Goal: Information Seeking & Learning: Learn about a topic

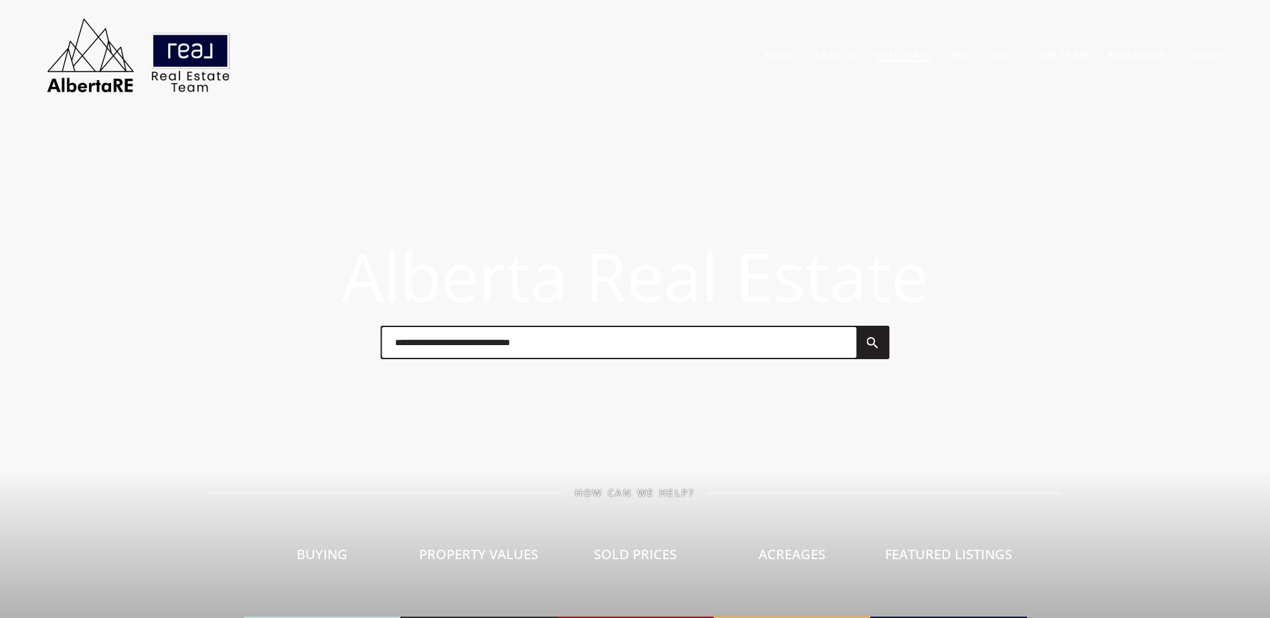
click at [901, 50] on link "Sold Data" at bounding box center [903, 55] width 57 height 13
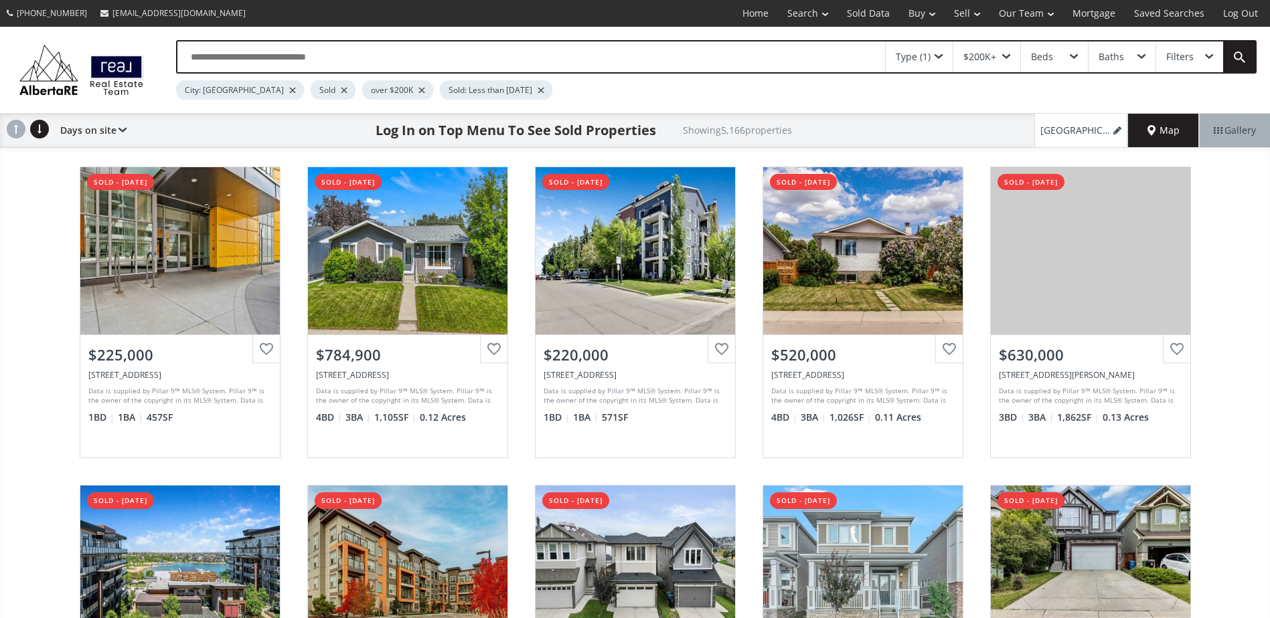
click at [341, 90] on div at bounding box center [344, 90] width 7 height 5
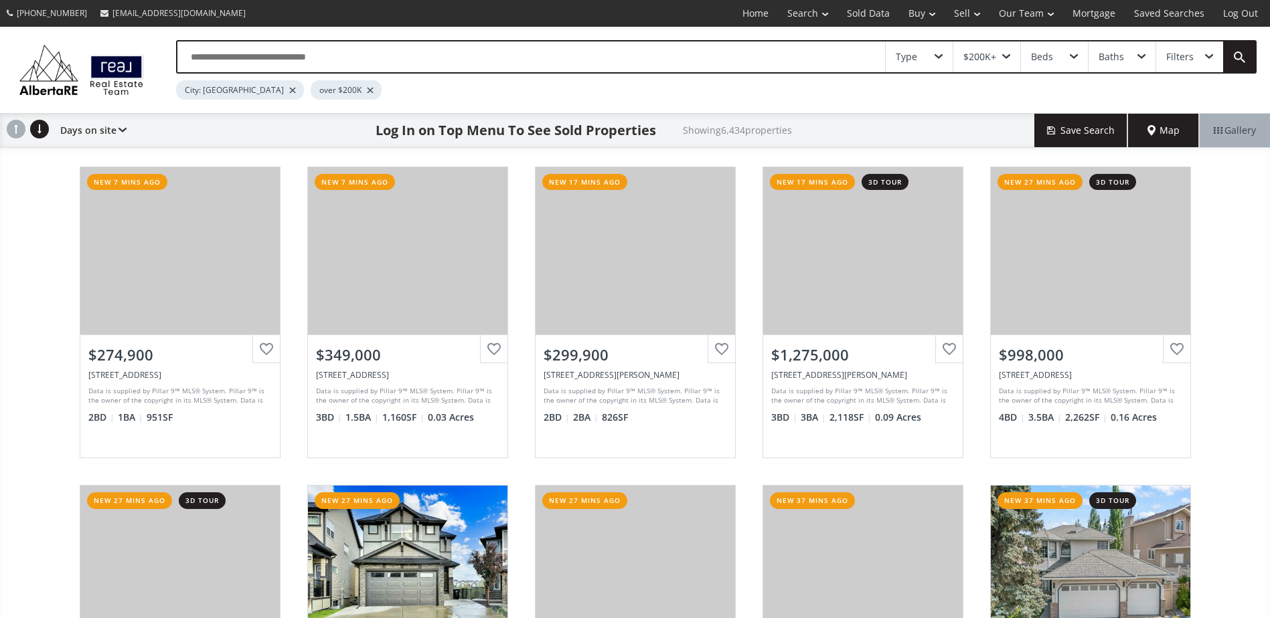
click at [27, 244] on div "15 Avenue SW Calgary AB T2R 0R5 new 7 mins ago View Photos & Details $274,900 6…" at bounding box center [635, 472] width 1270 height 638
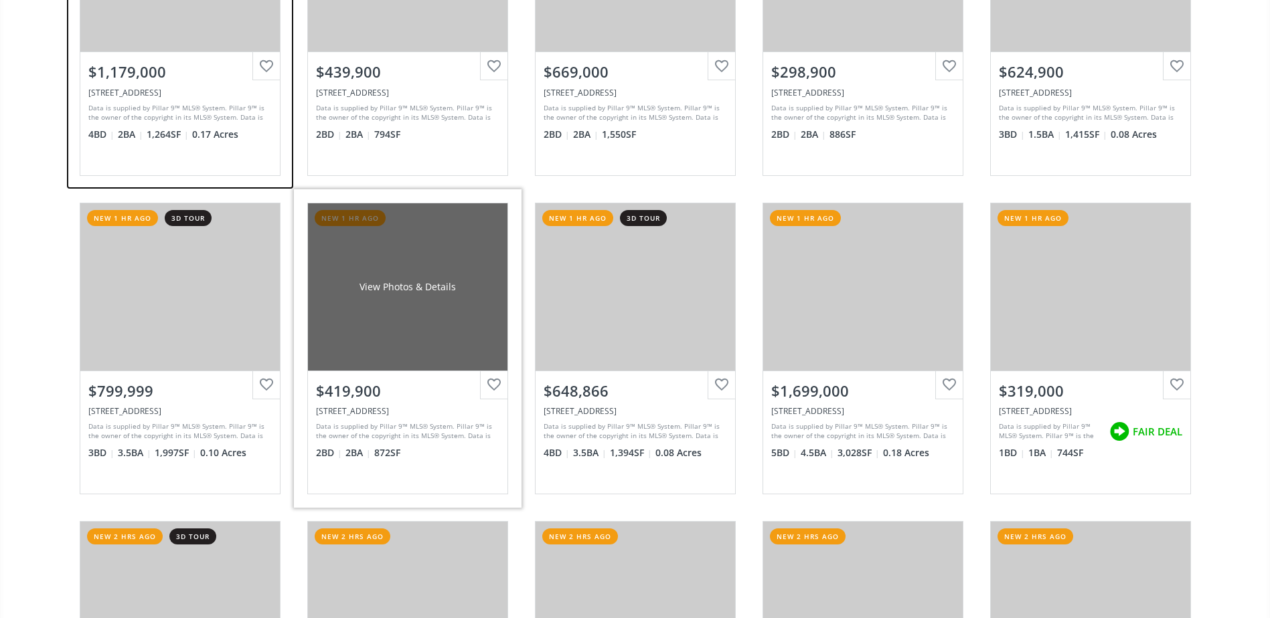
scroll to position [1673, 0]
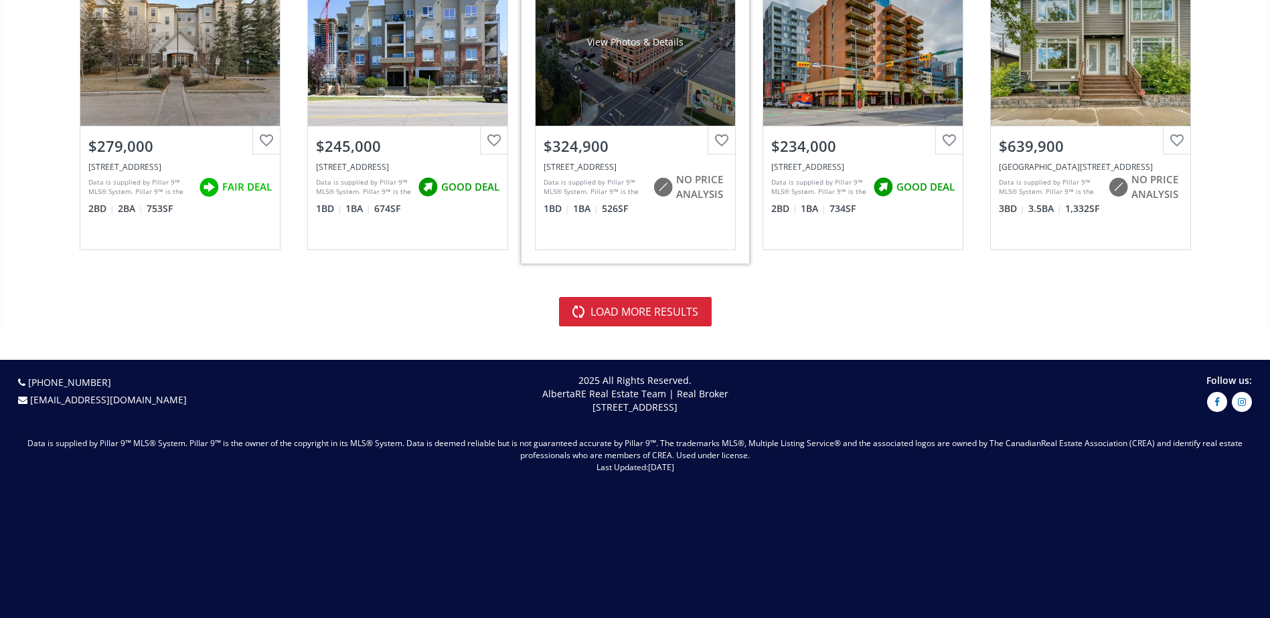
scroll to position [3079, 0]
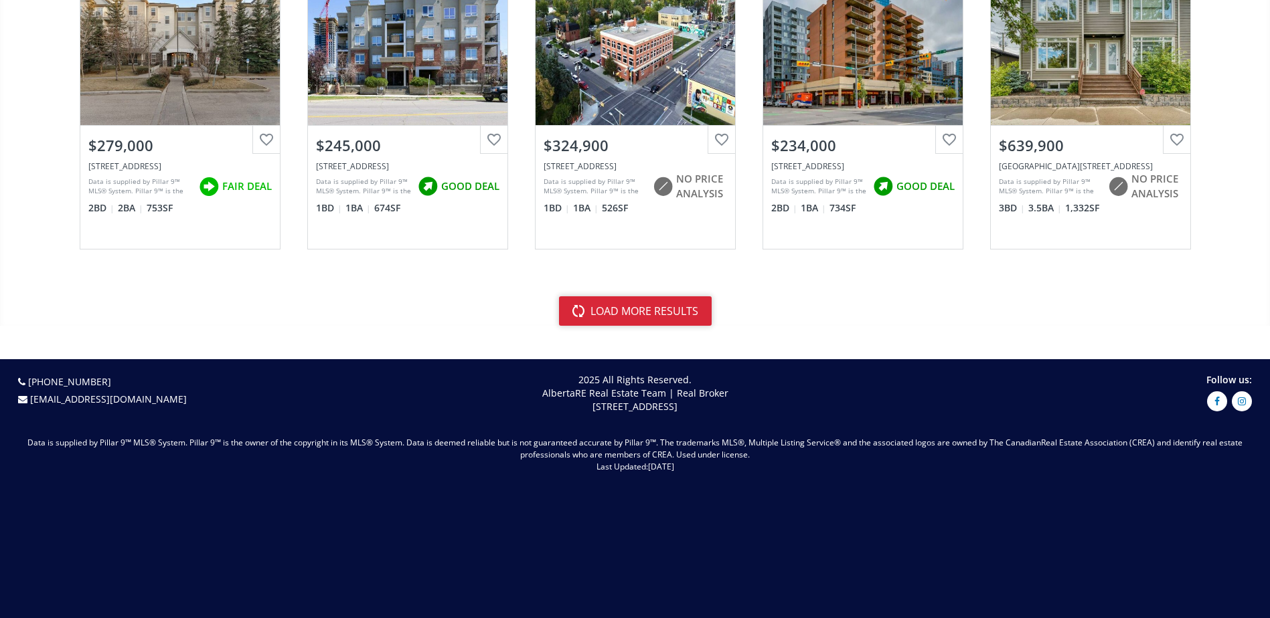
click at [612, 316] on button "load more results" at bounding box center [635, 310] width 153 height 29
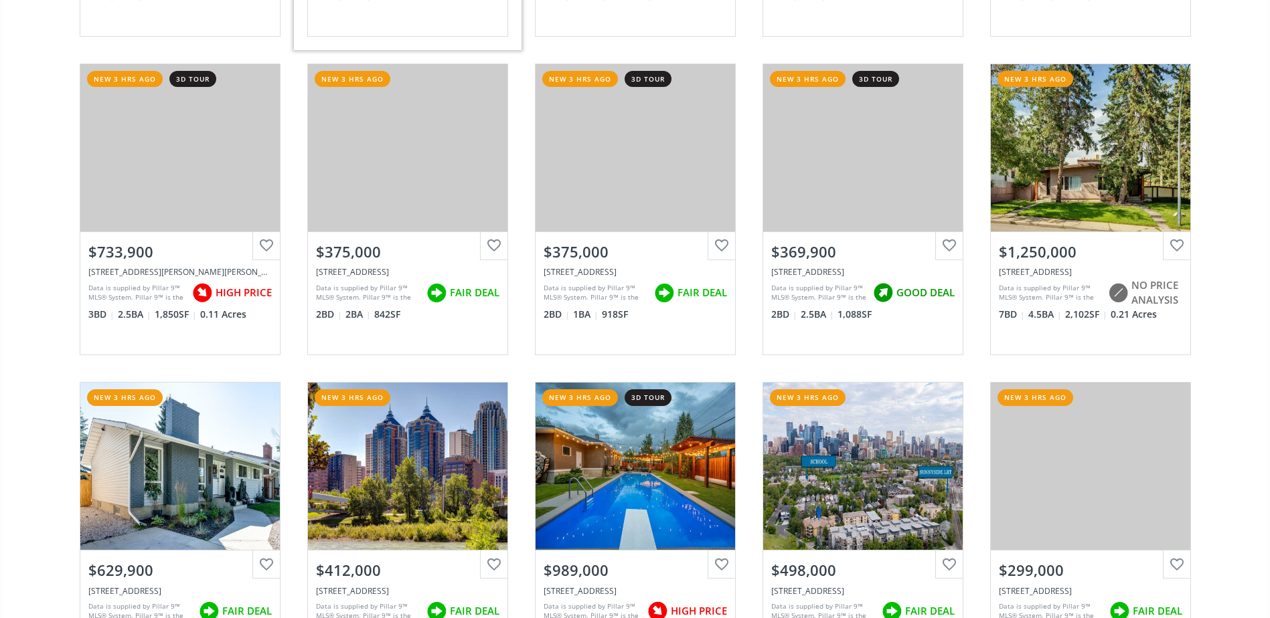
scroll to position [3614, 0]
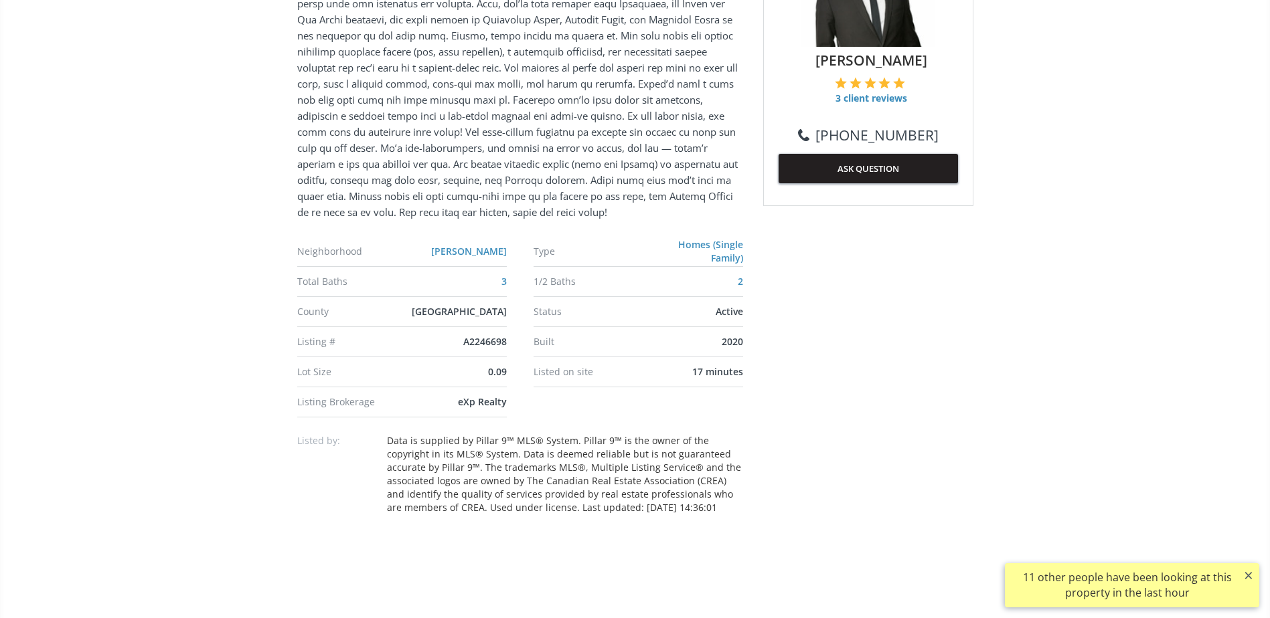
scroll to position [937, 0]
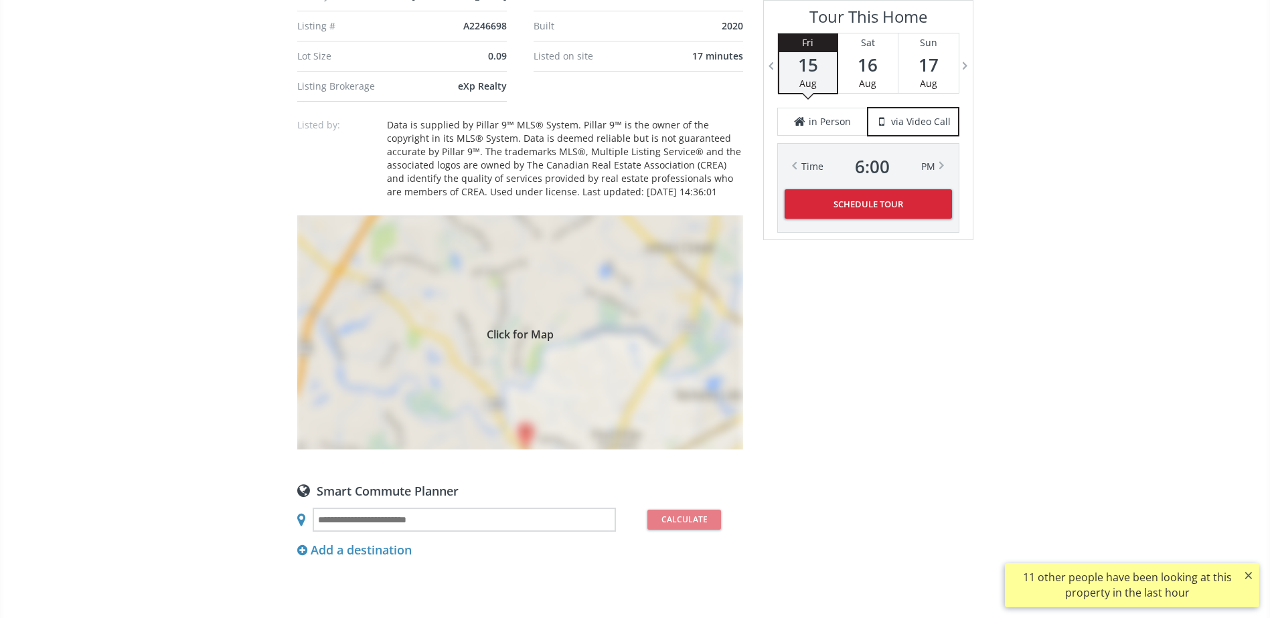
click at [473, 392] on div "Click for Map" at bounding box center [520, 332] width 446 height 234
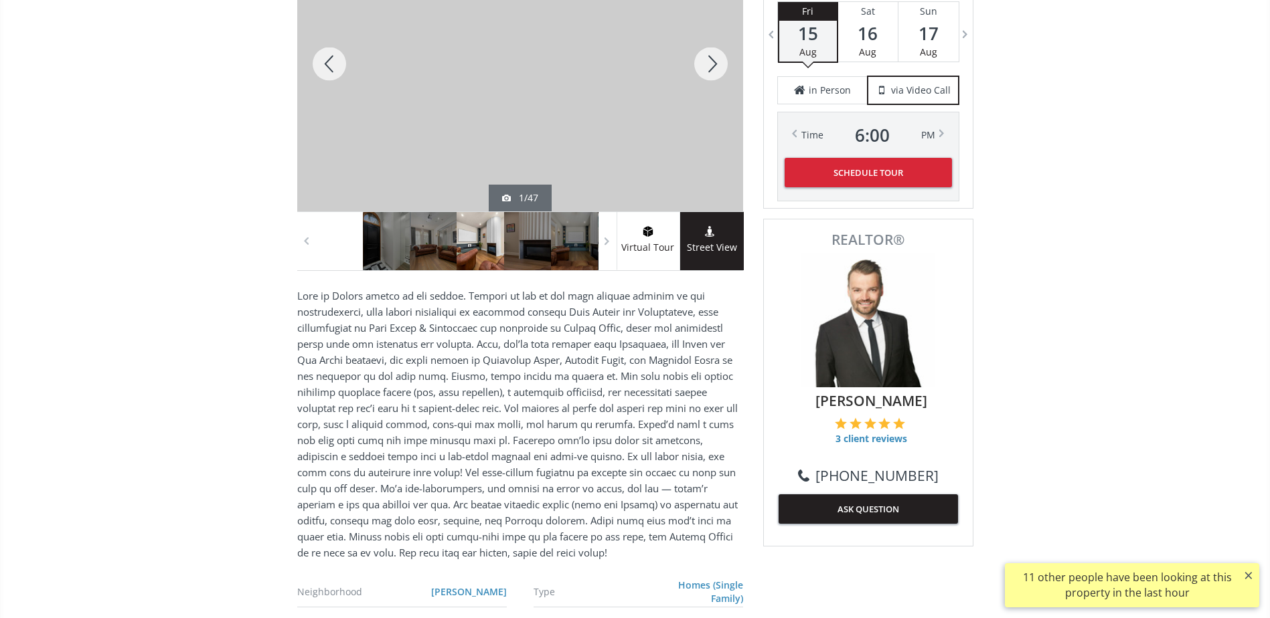
scroll to position [201, 0]
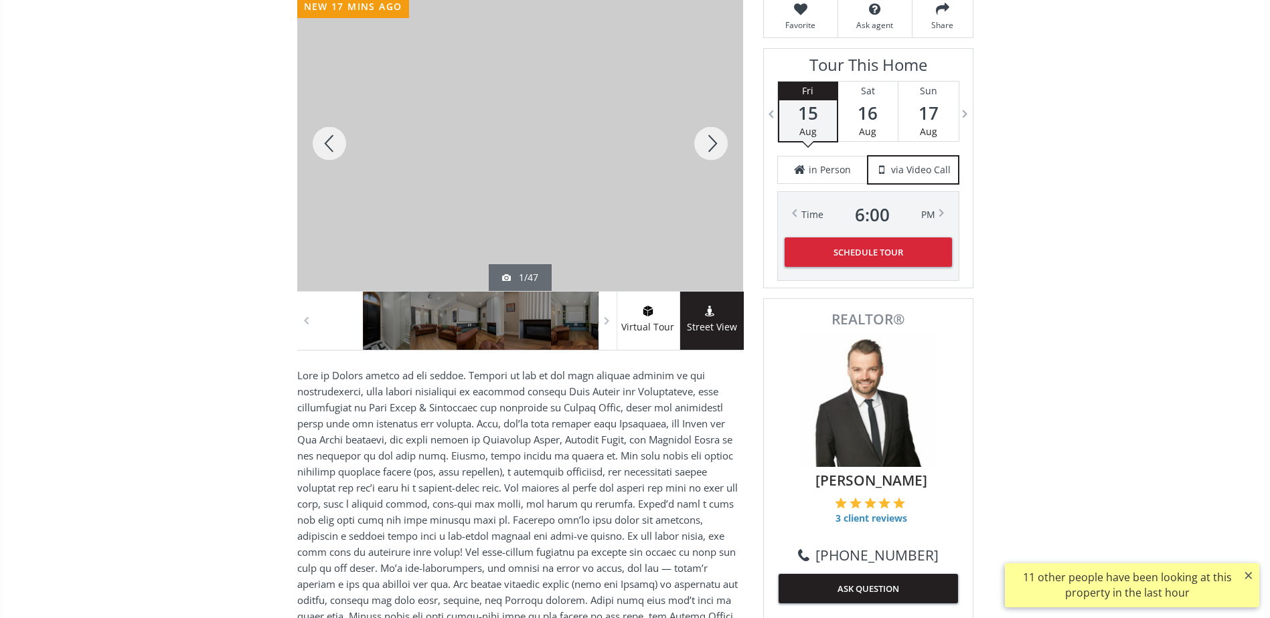
click at [711, 153] on div at bounding box center [711, 143] width 64 height 295
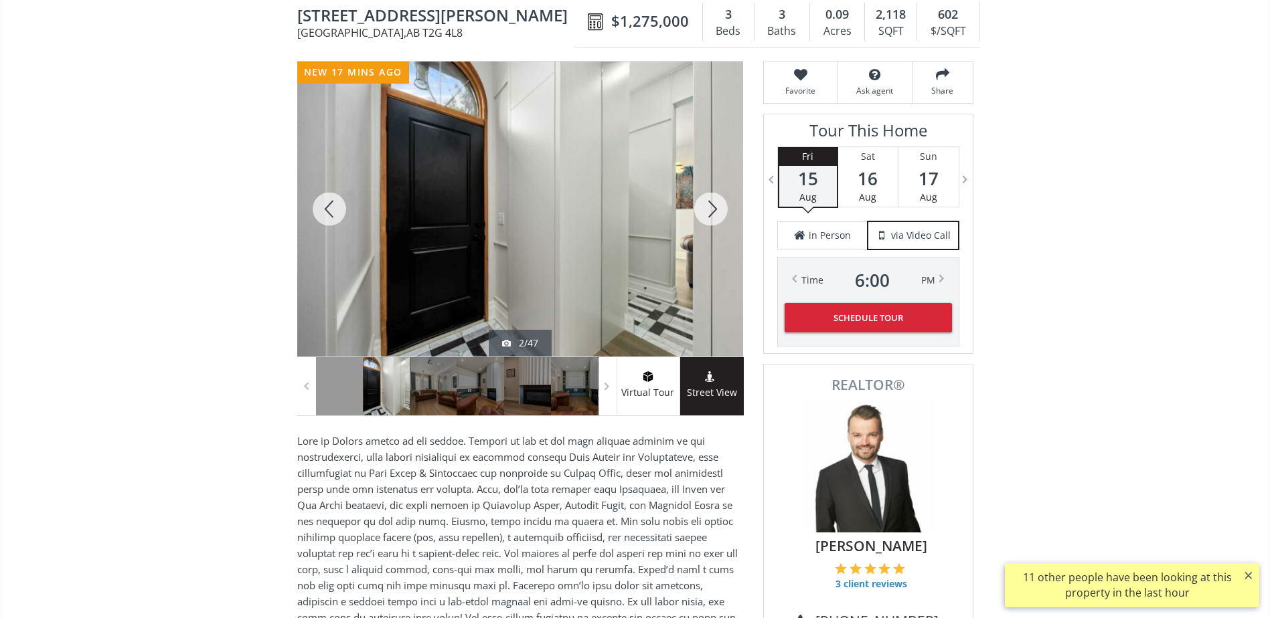
scroll to position [0, 0]
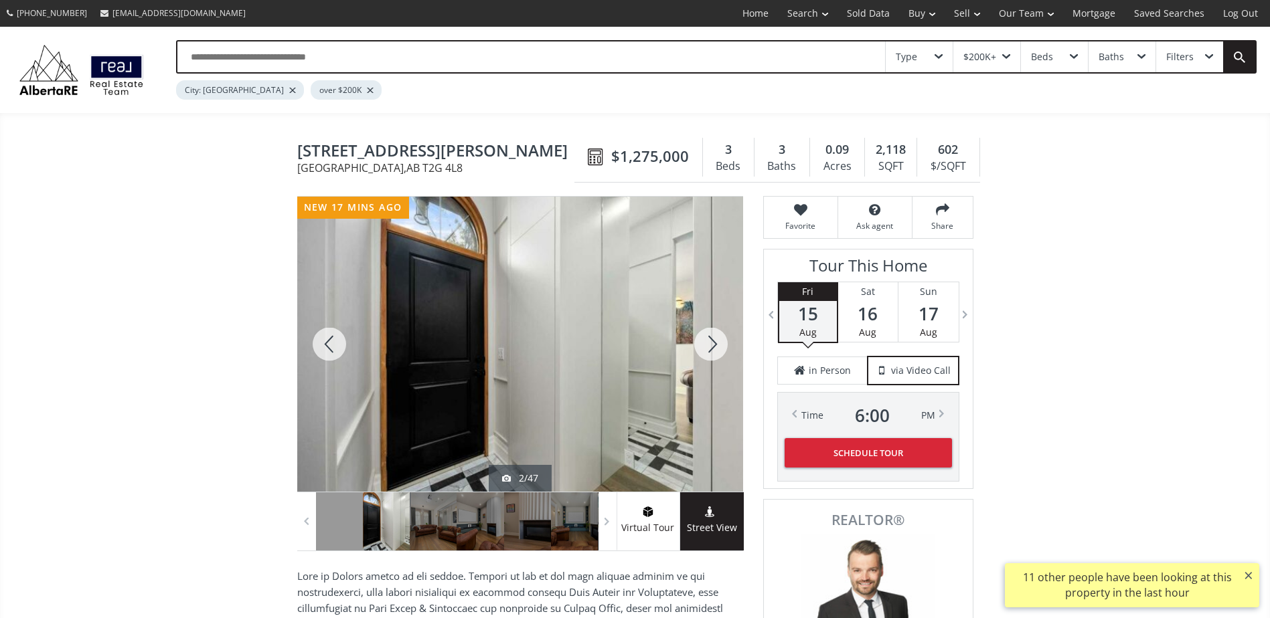
click at [694, 329] on div at bounding box center [711, 344] width 64 height 295
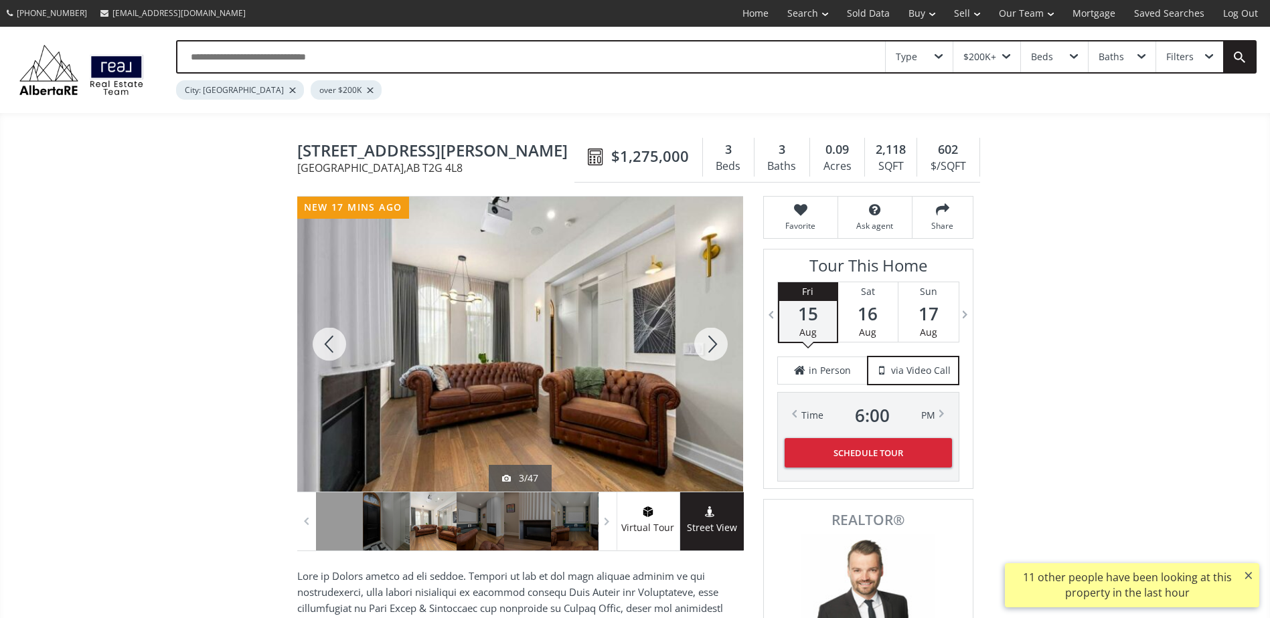
click at [694, 329] on div at bounding box center [711, 344] width 64 height 295
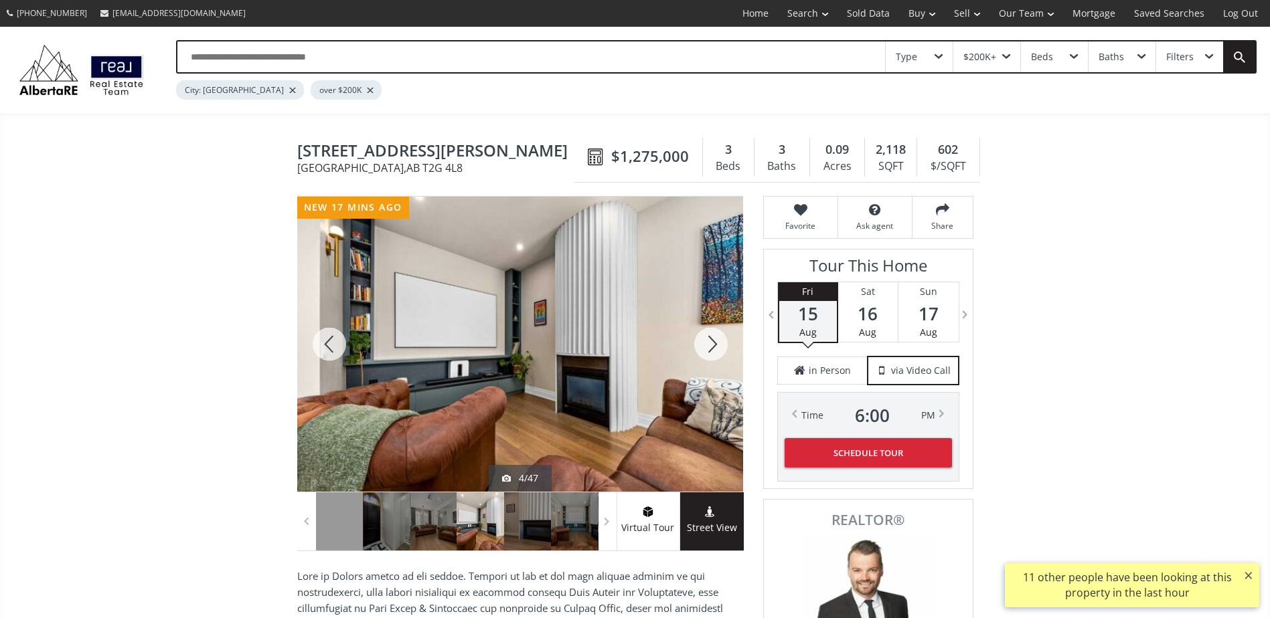
click at [693, 329] on div at bounding box center [711, 344] width 64 height 295
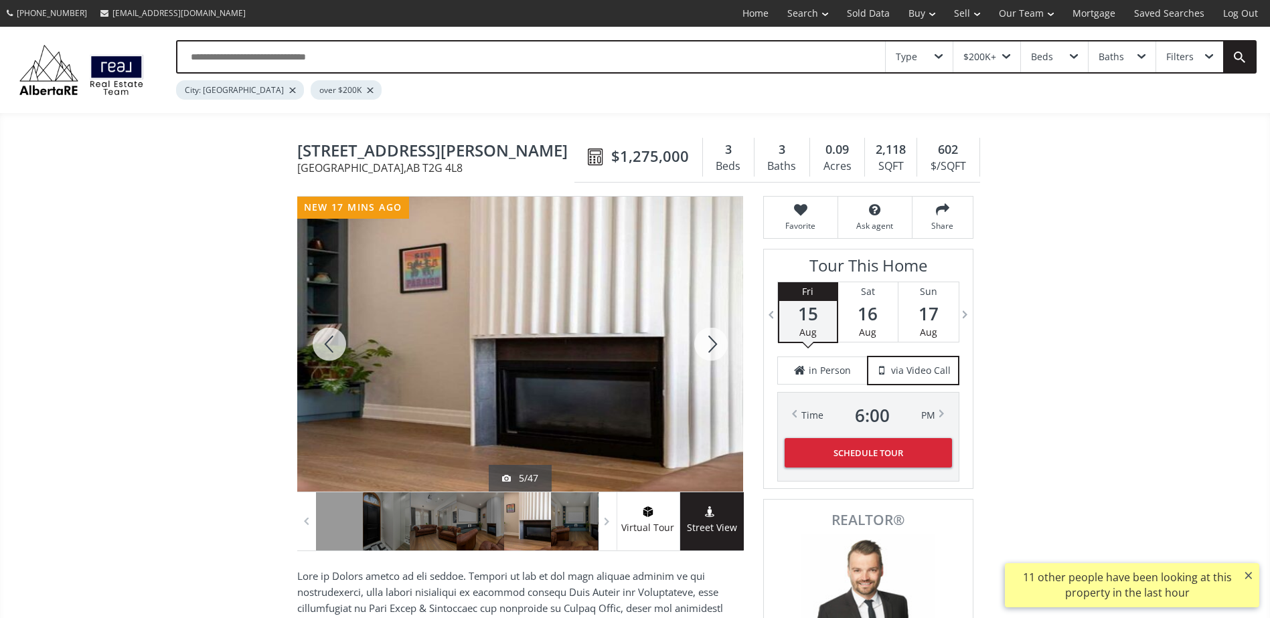
click at [693, 325] on div at bounding box center [711, 344] width 64 height 295
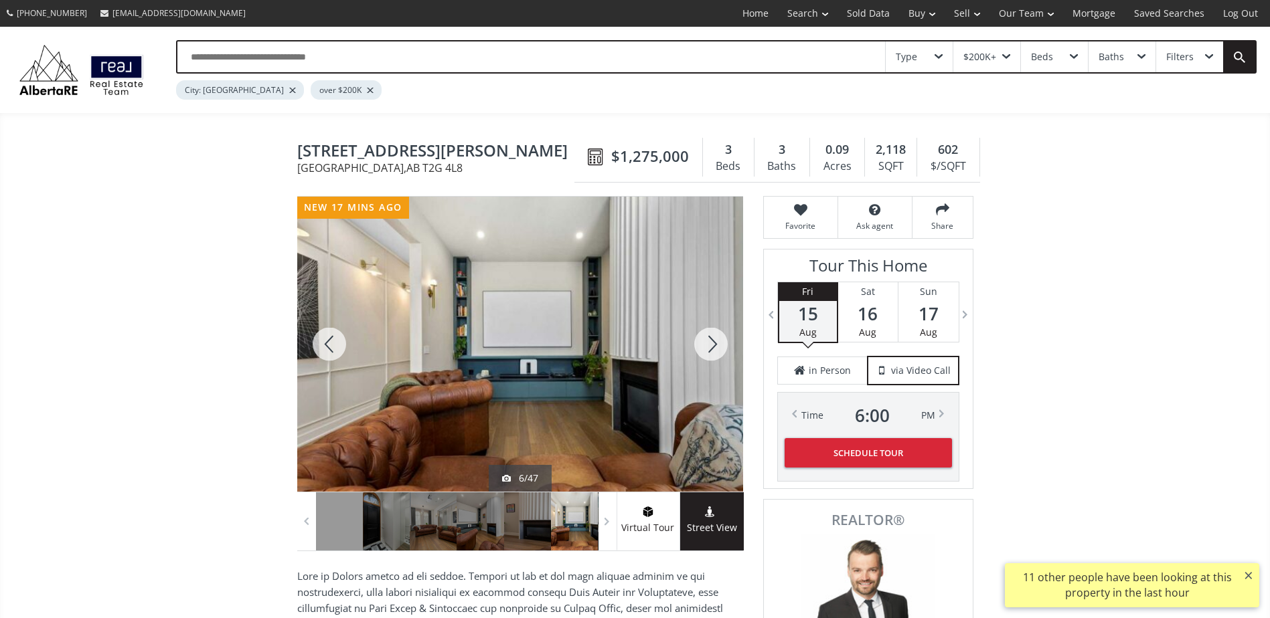
click at [693, 325] on div at bounding box center [711, 344] width 64 height 295
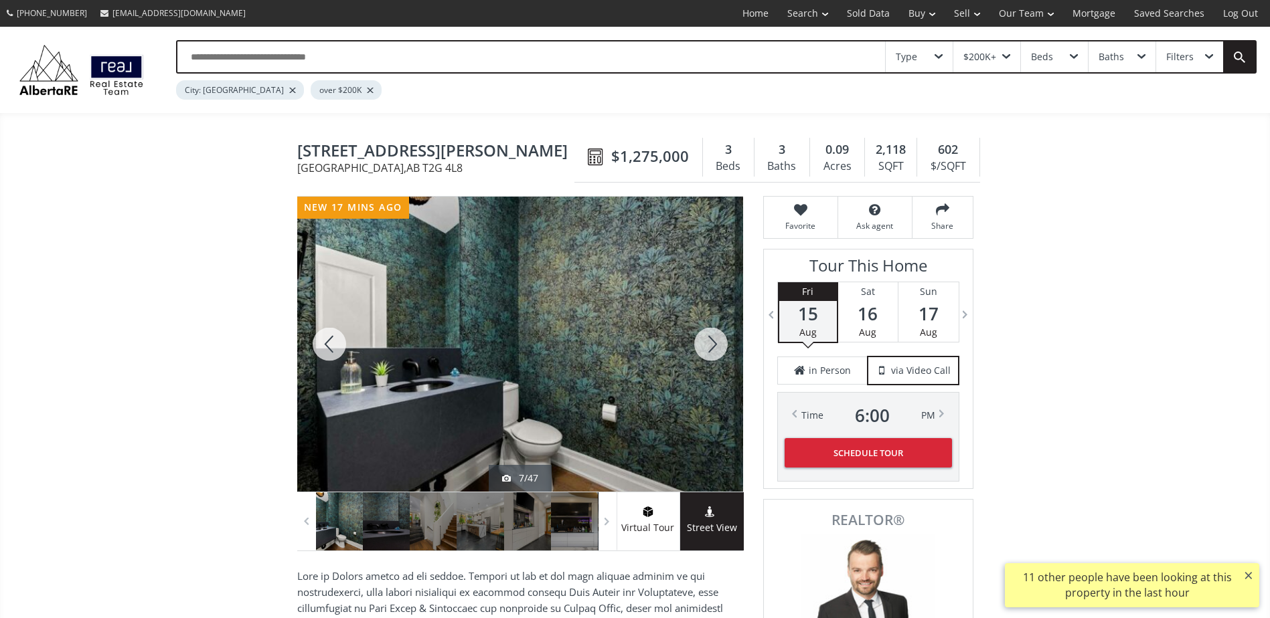
click at [693, 325] on div at bounding box center [711, 344] width 64 height 295
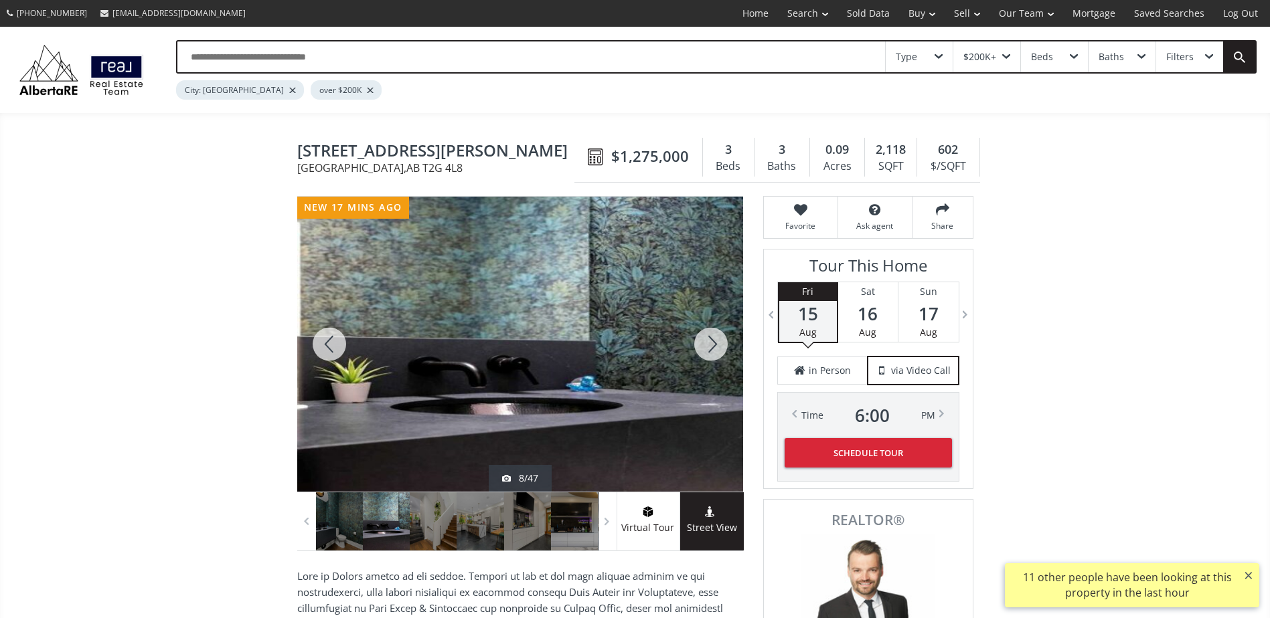
click at [693, 325] on div at bounding box center [711, 344] width 64 height 295
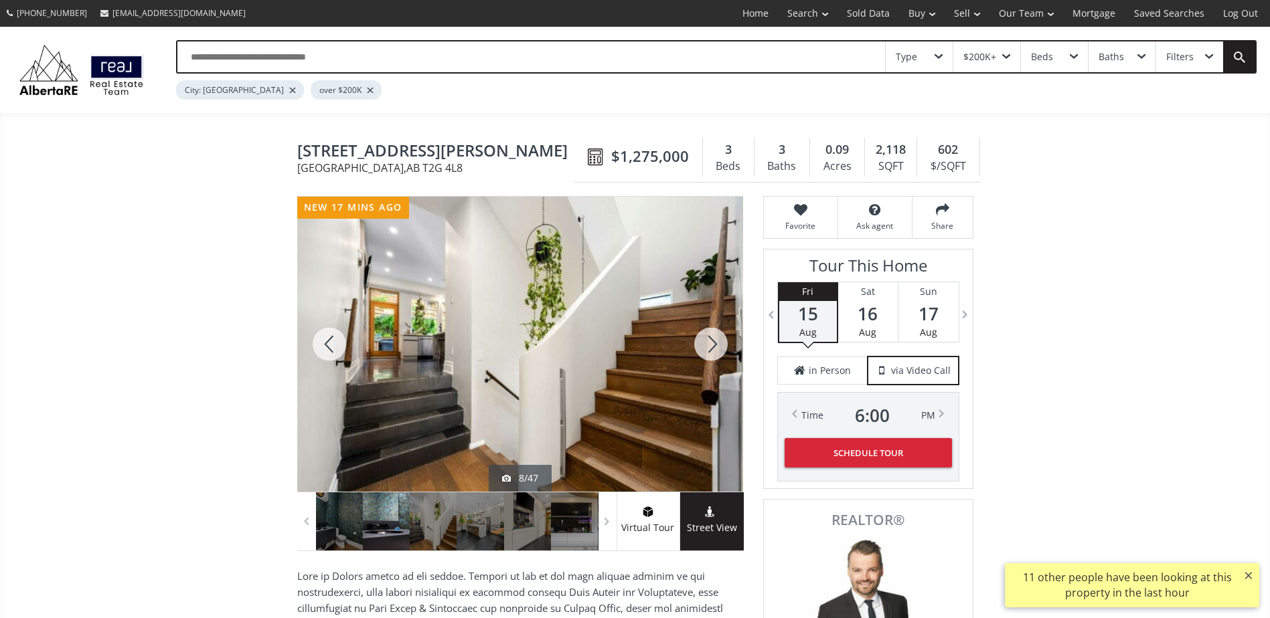
click at [693, 325] on div at bounding box center [711, 344] width 64 height 295
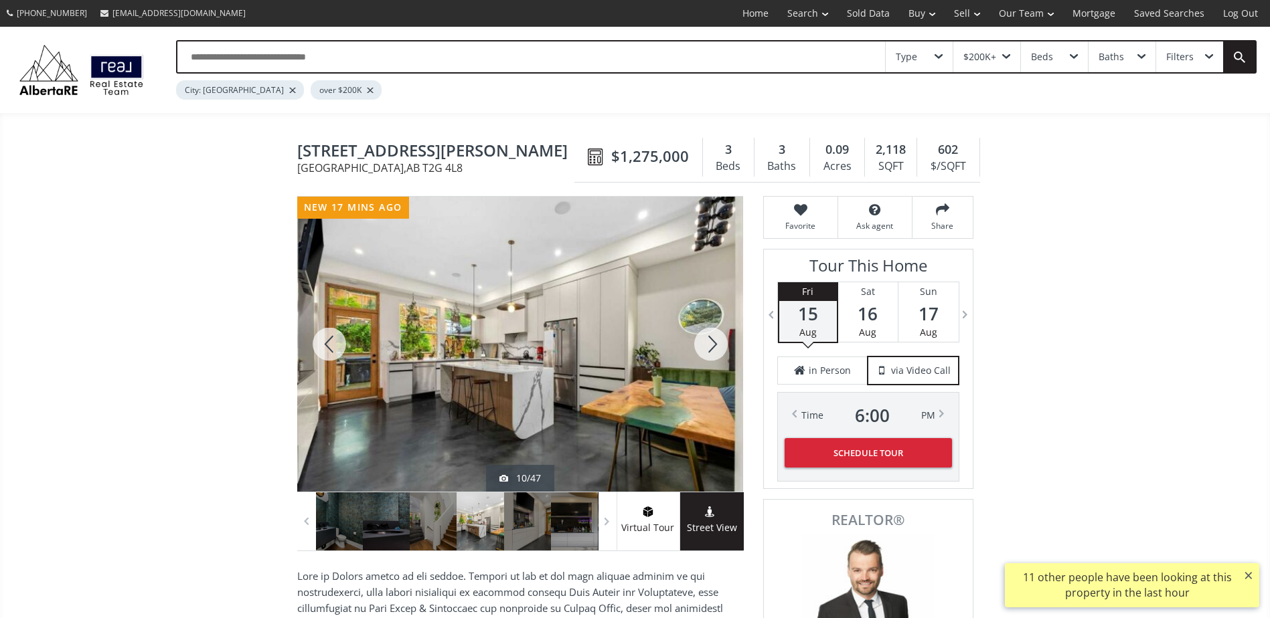
click at [693, 325] on div at bounding box center [711, 344] width 64 height 295
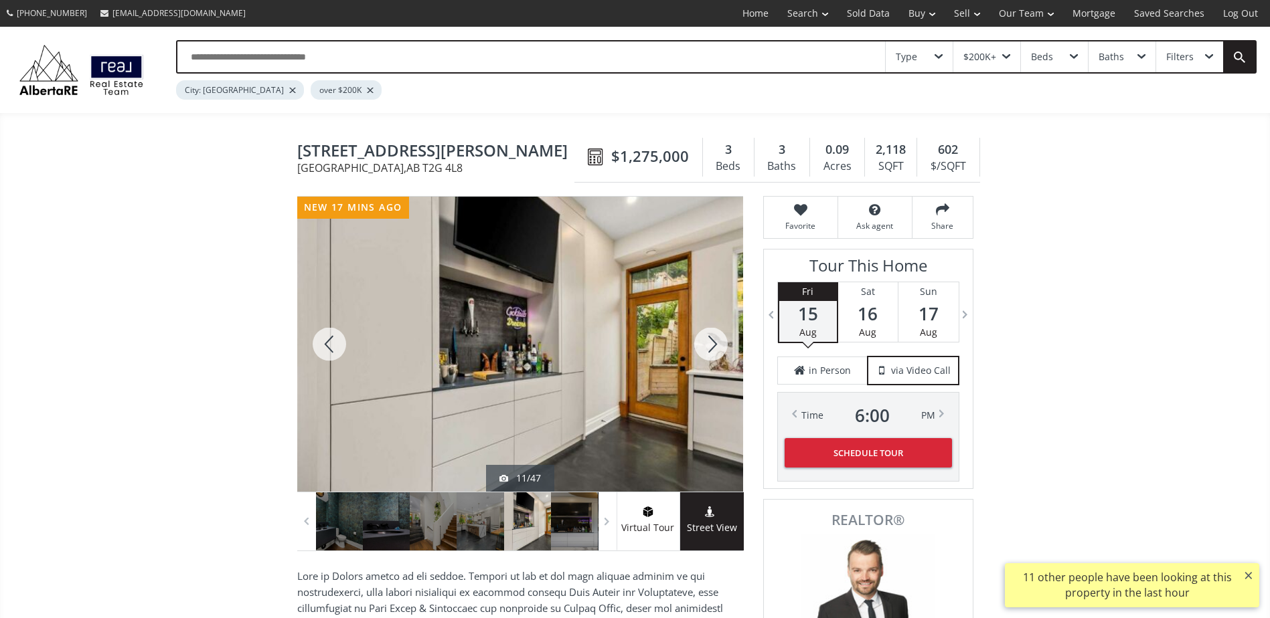
click at [693, 325] on div at bounding box center [711, 344] width 64 height 295
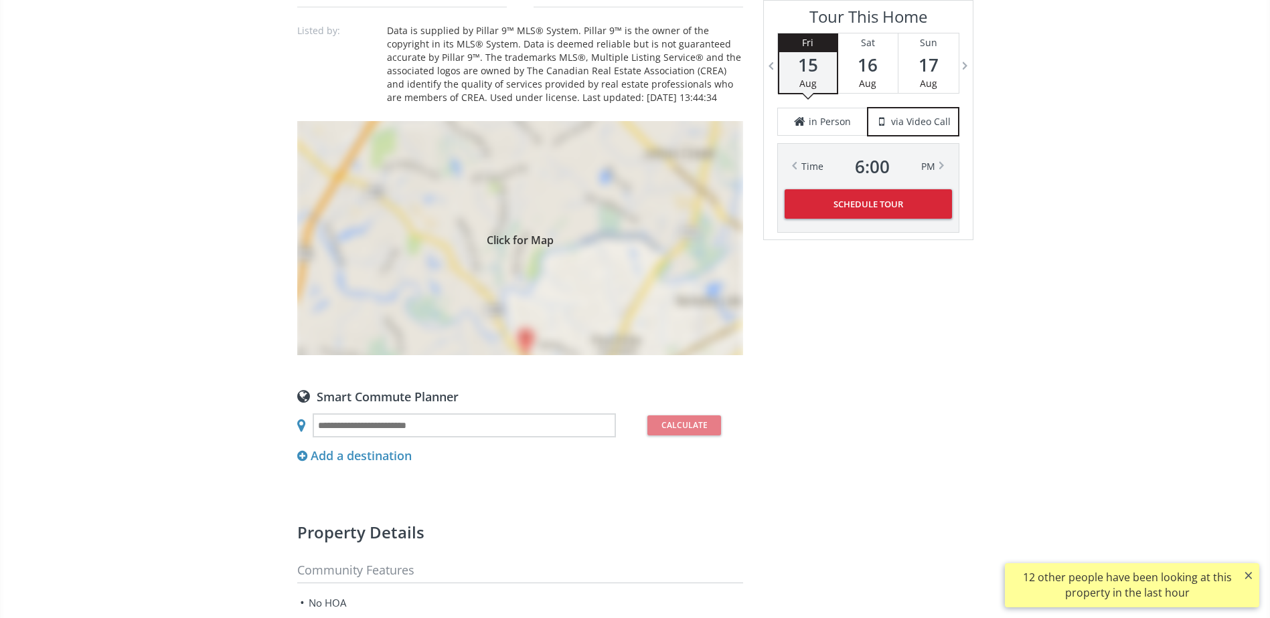
click at [634, 291] on div "Click for Map" at bounding box center [520, 238] width 446 height 234
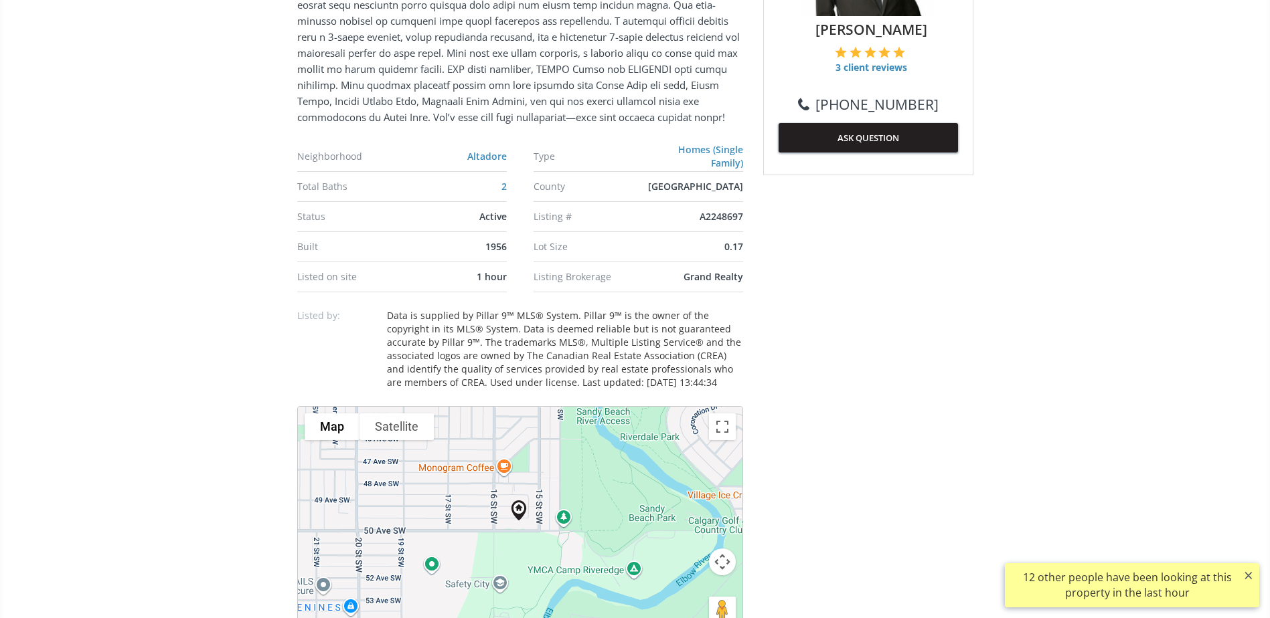
scroll to position [870, 0]
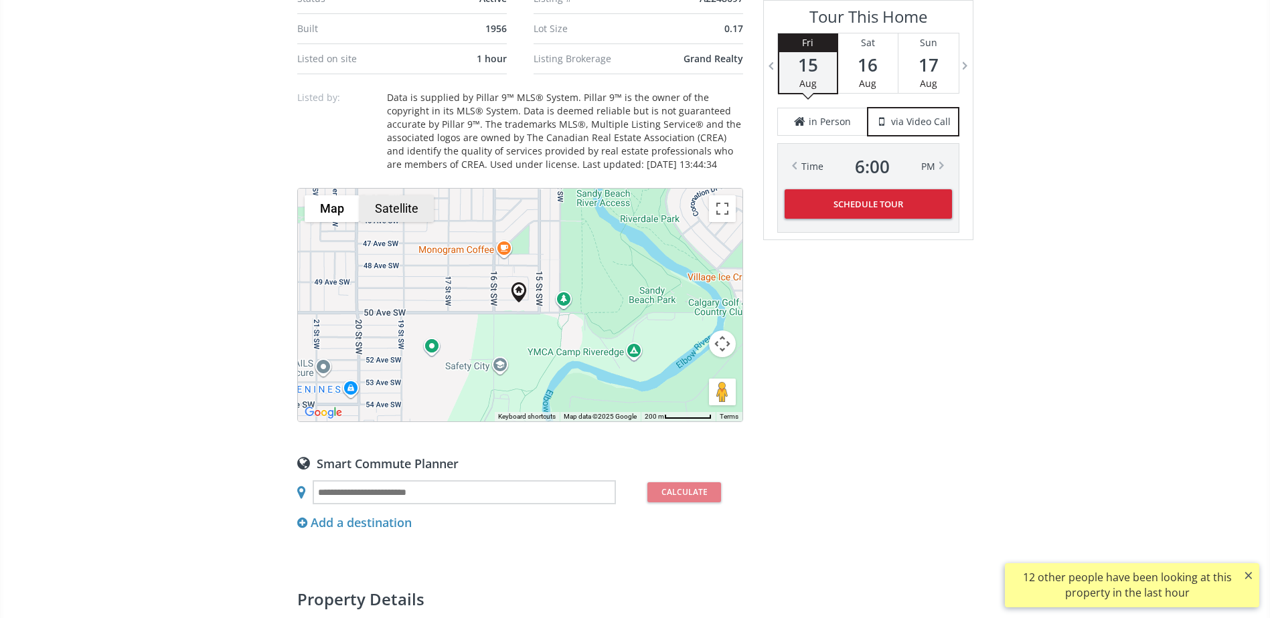
click at [394, 222] on button "Satellite" at bounding box center [396, 208] width 74 height 27
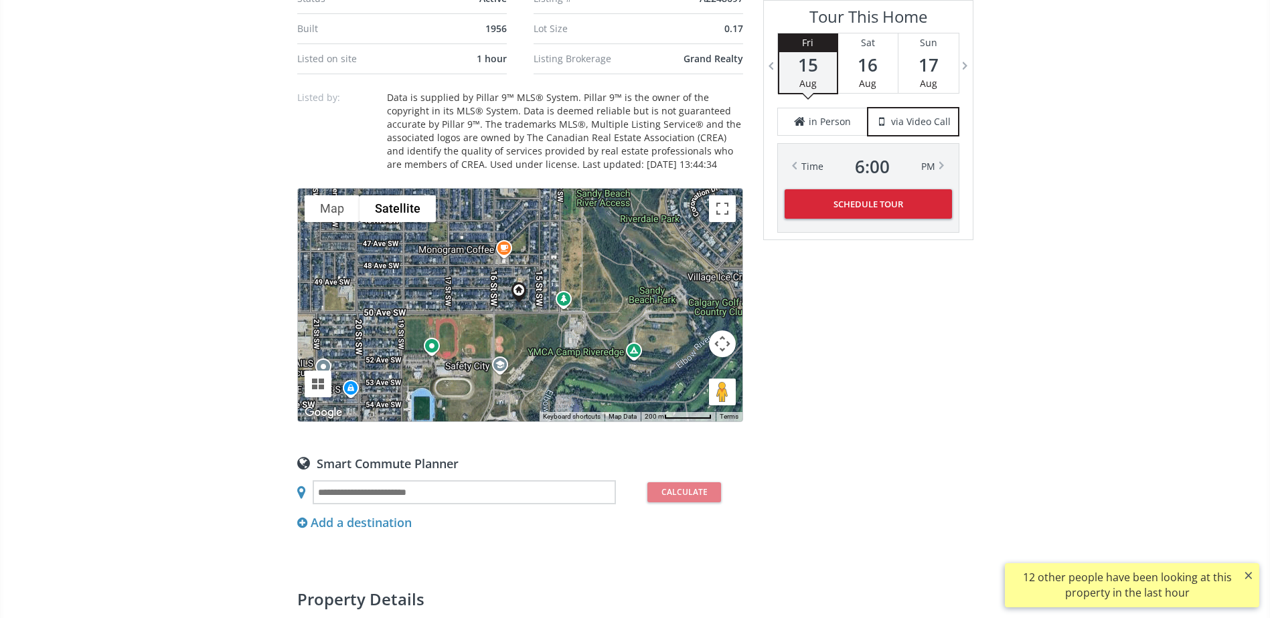
click at [717, 357] on button "Map camera controls" at bounding box center [722, 344] width 27 height 27
click at [691, 324] on button "Zoom in" at bounding box center [688, 310] width 27 height 27
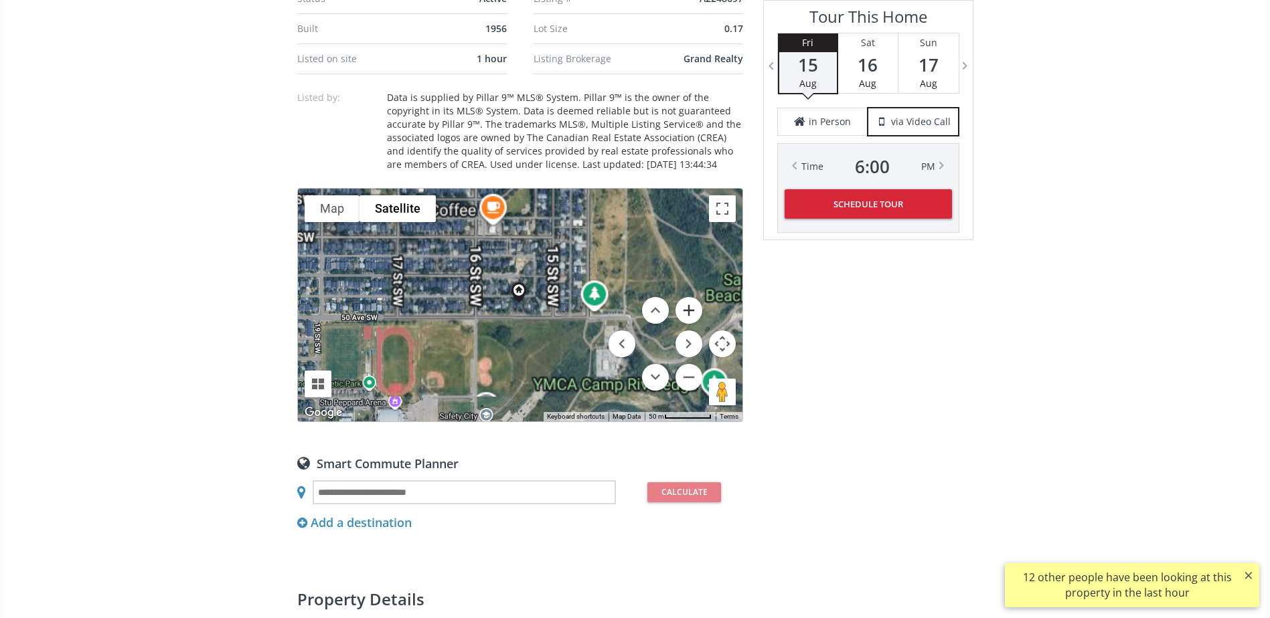
click at [691, 324] on button "Zoom in" at bounding box center [688, 310] width 27 height 27
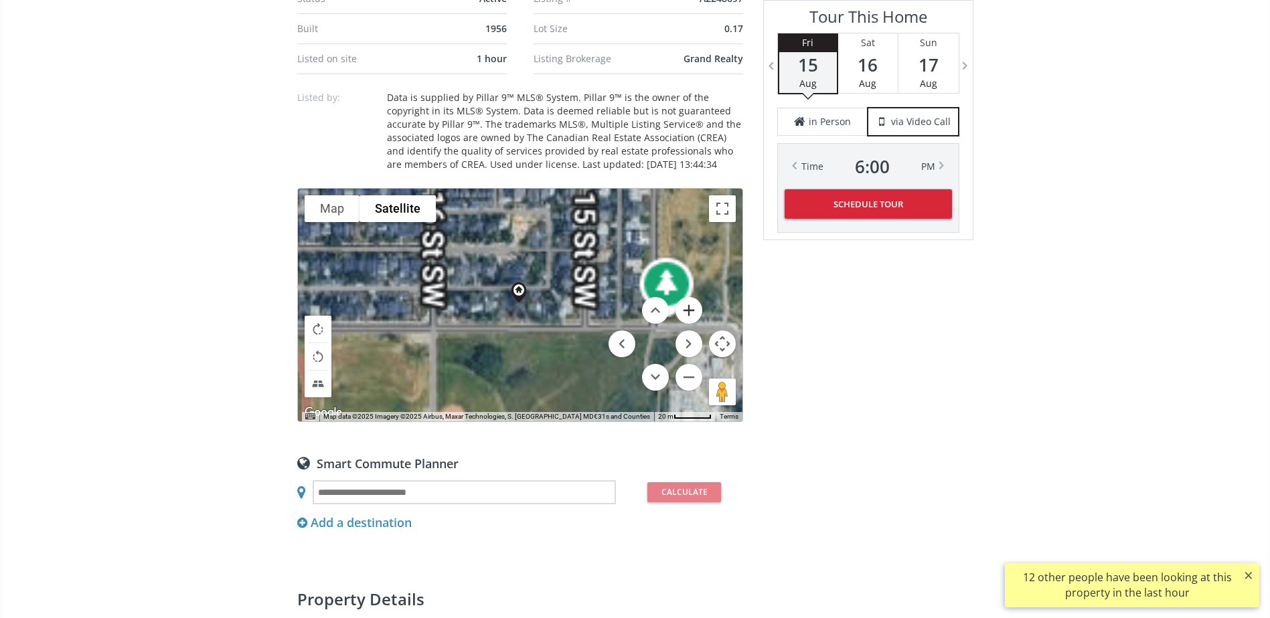
click at [691, 324] on button "Zoom in" at bounding box center [688, 310] width 27 height 27
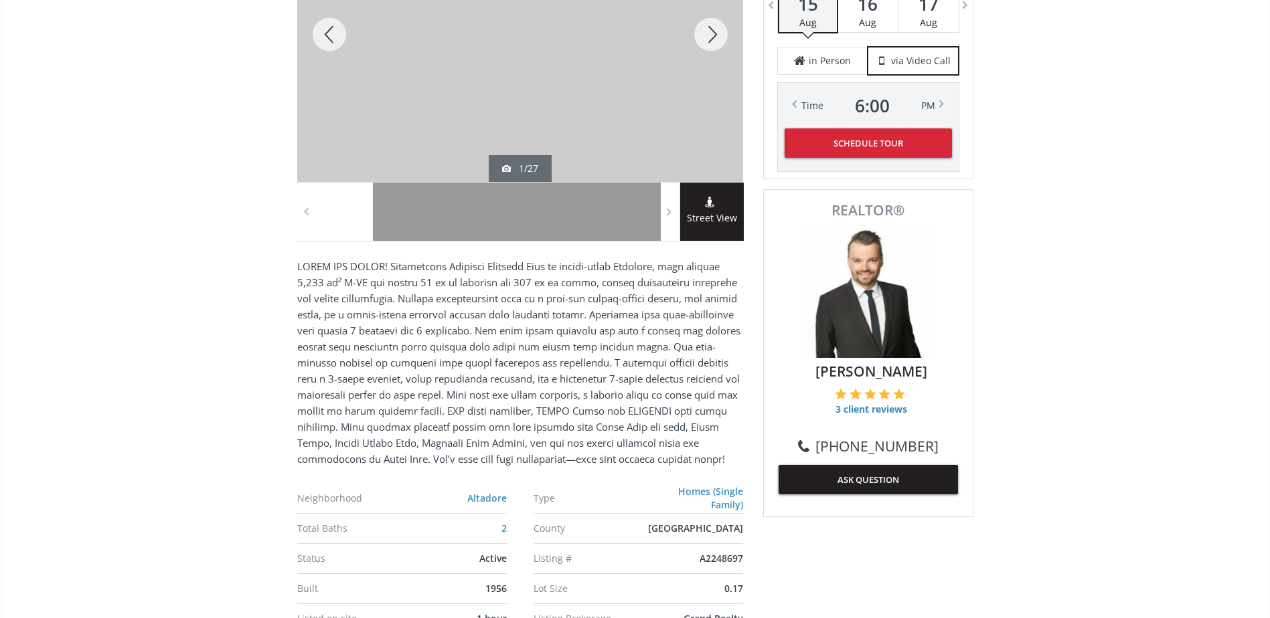
scroll to position [134, 0]
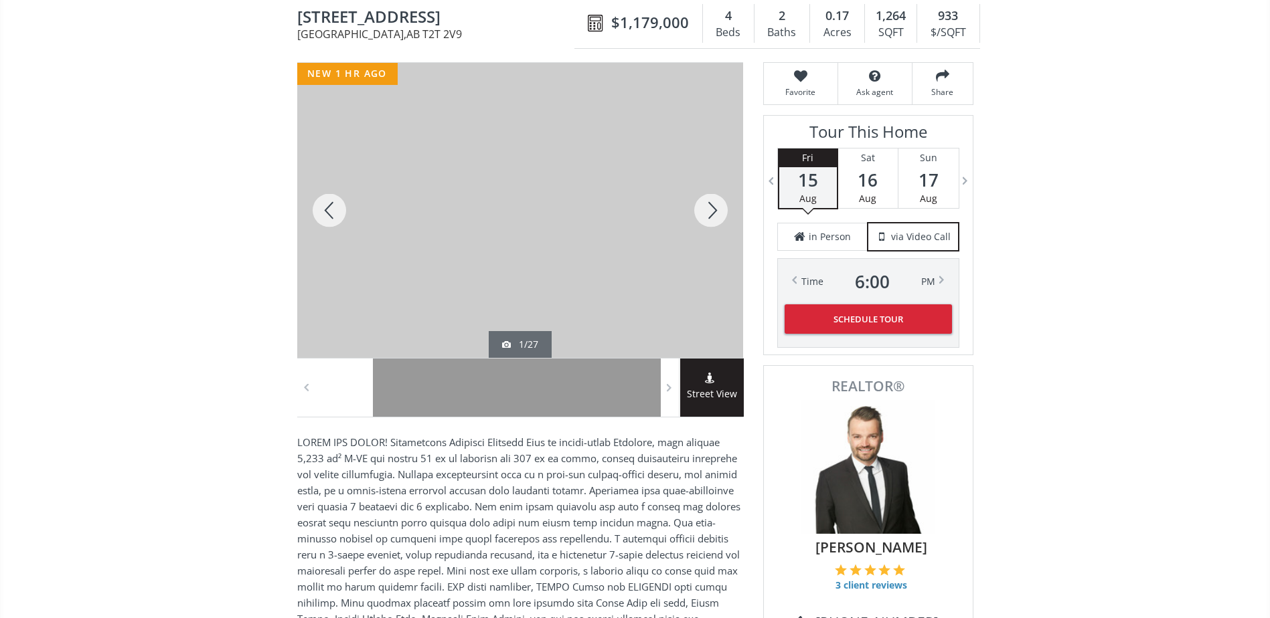
click at [713, 213] on div at bounding box center [711, 210] width 64 height 295
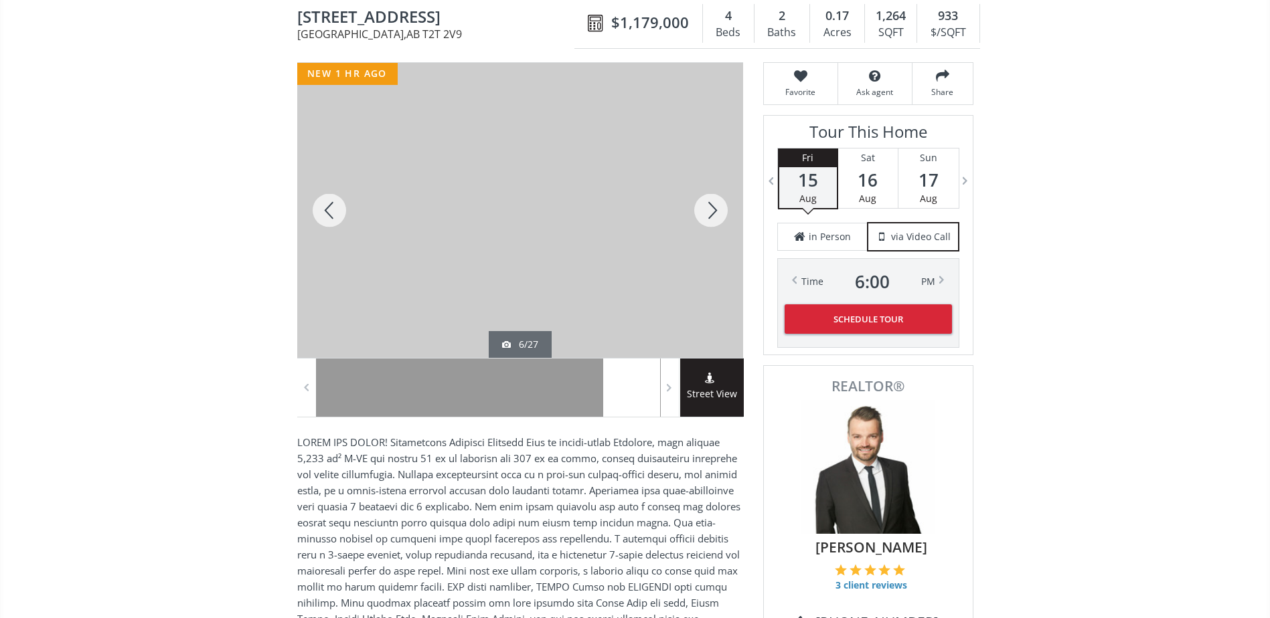
click at [713, 213] on div at bounding box center [711, 210] width 64 height 295
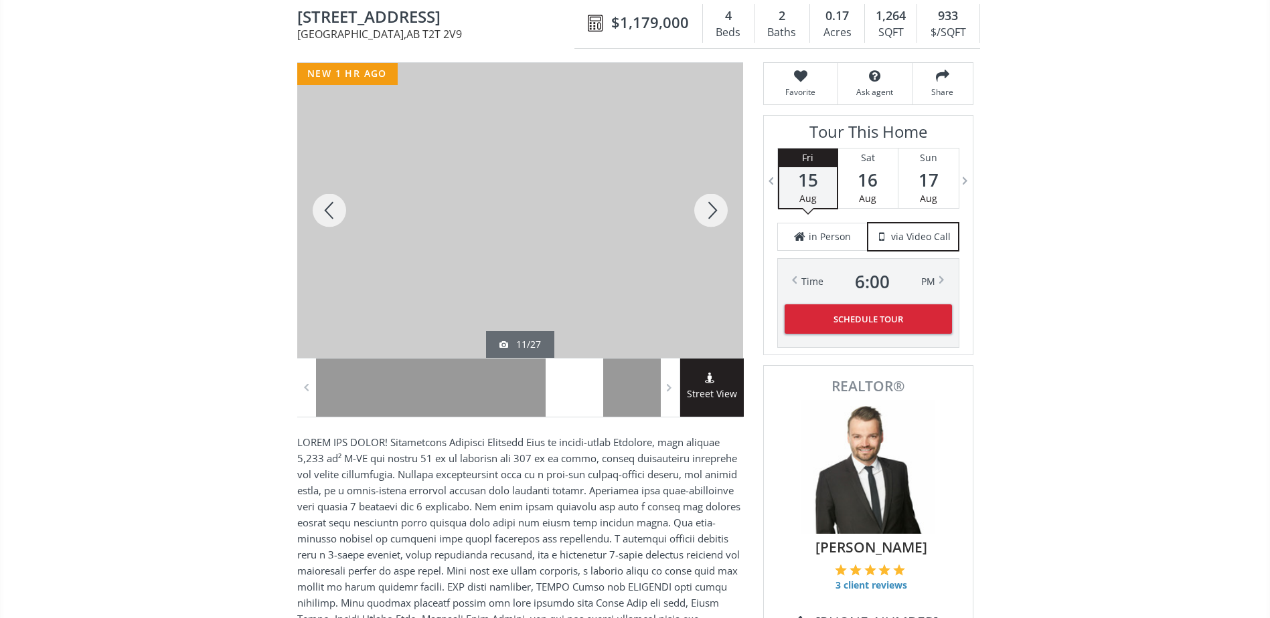
click at [713, 213] on div at bounding box center [711, 210] width 64 height 295
click at [723, 392] on span "Street View" at bounding box center [712, 394] width 64 height 15
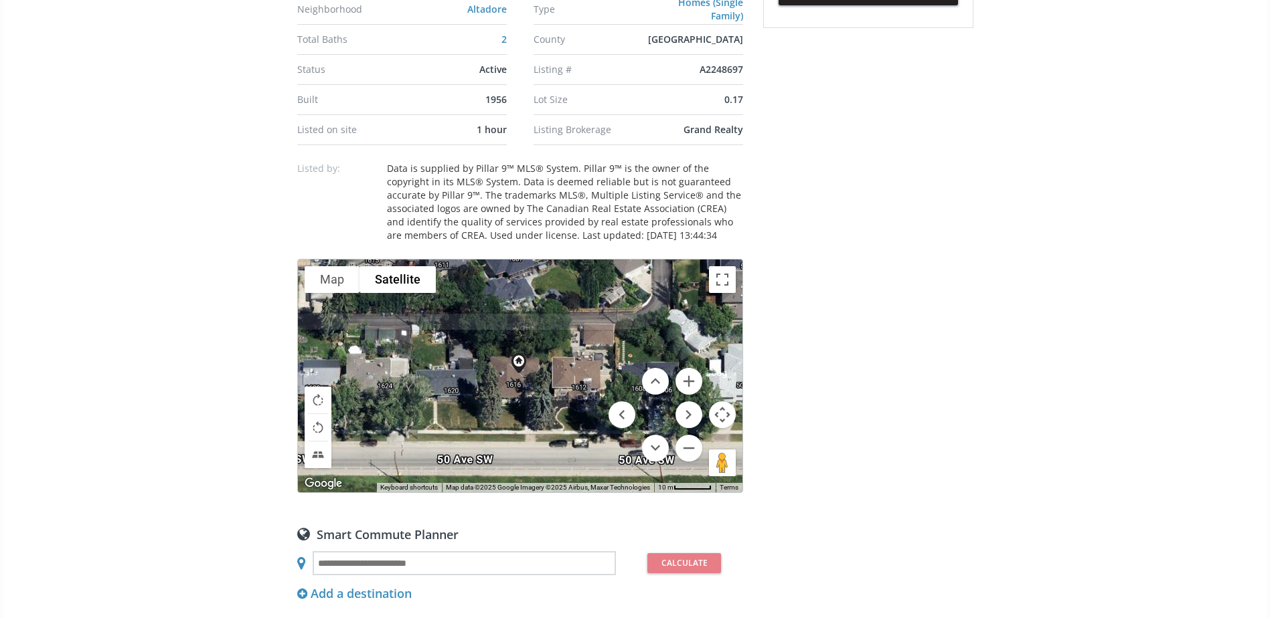
scroll to position [1004, 0]
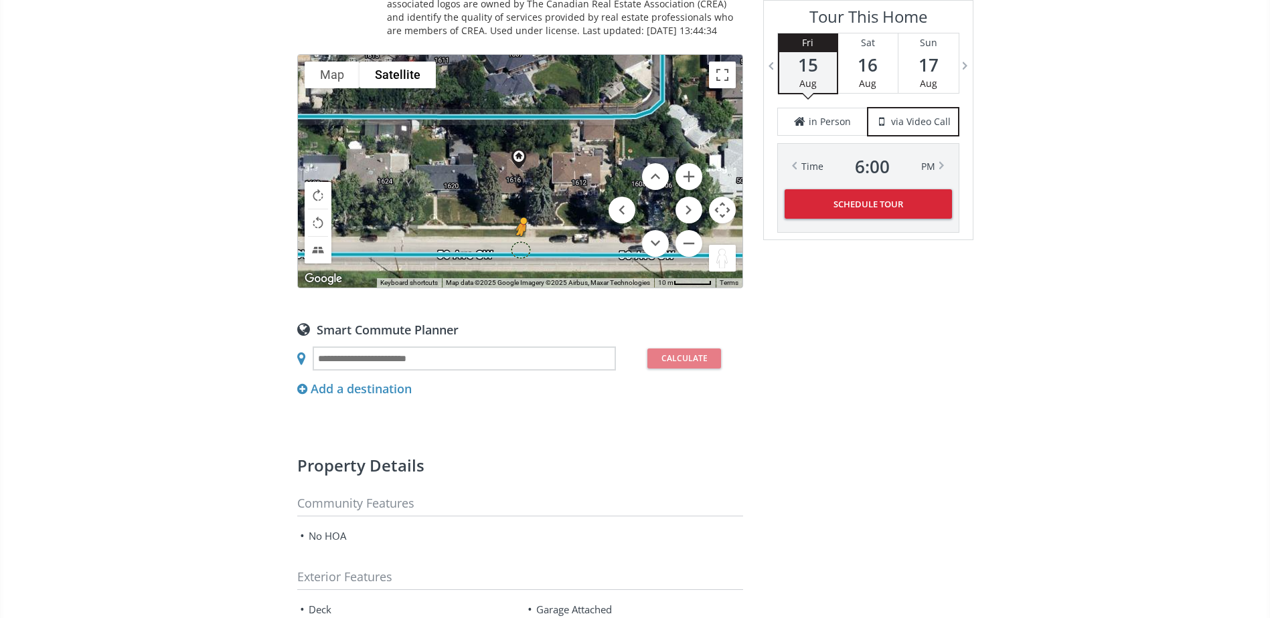
drag, startPoint x: 714, startPoint y: 282, endPoint x: 521, endPoint y: 269, distance: 193.2
click at [521, 269] on div "To navigate, press the arrow keys. To activate drag with keyboard, press Alt + …" at bounding box center [520, 171] width 444 height 233
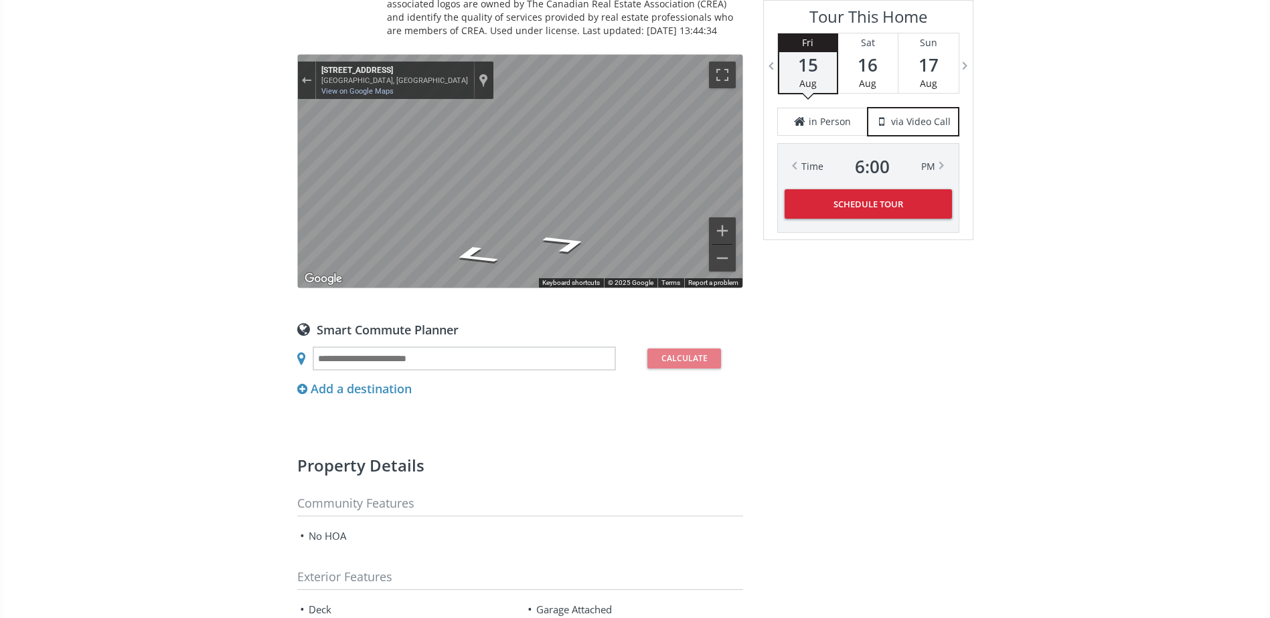
click at [480, 238] on icon "Go West, 50 Ave SW" at bounding box center [485, 227] width 100 height 31
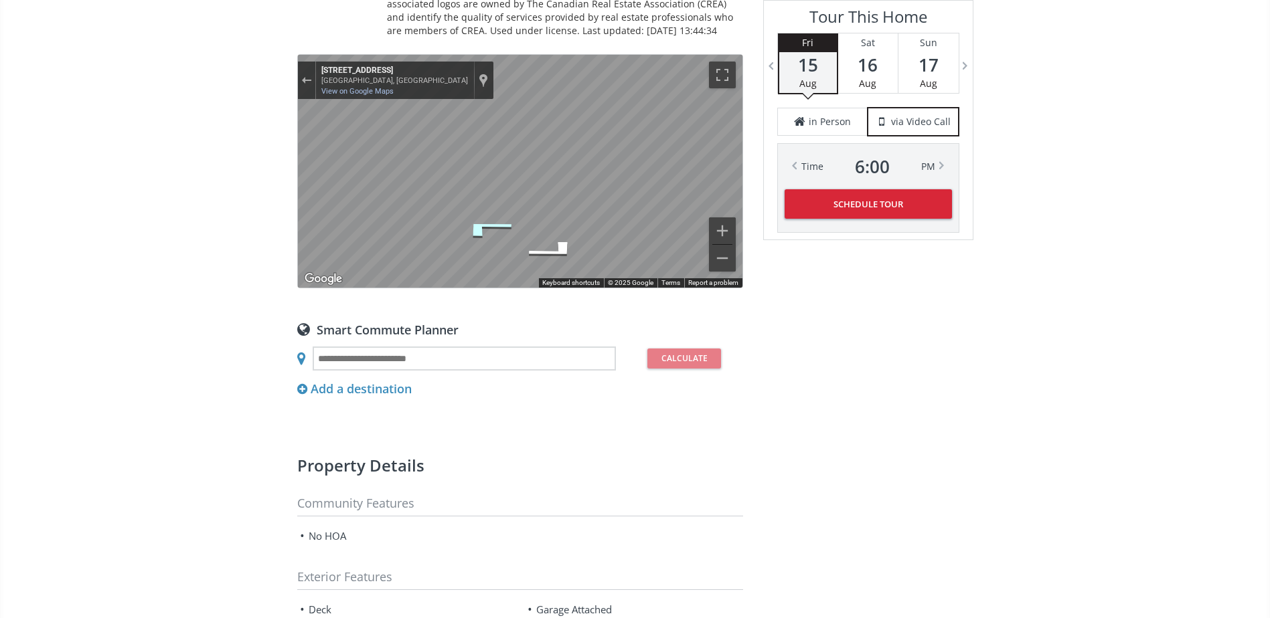
click at [480, 238] on icon "Go West, 50 Ave SW" at bounding box center [485, 227] width 100 height 31
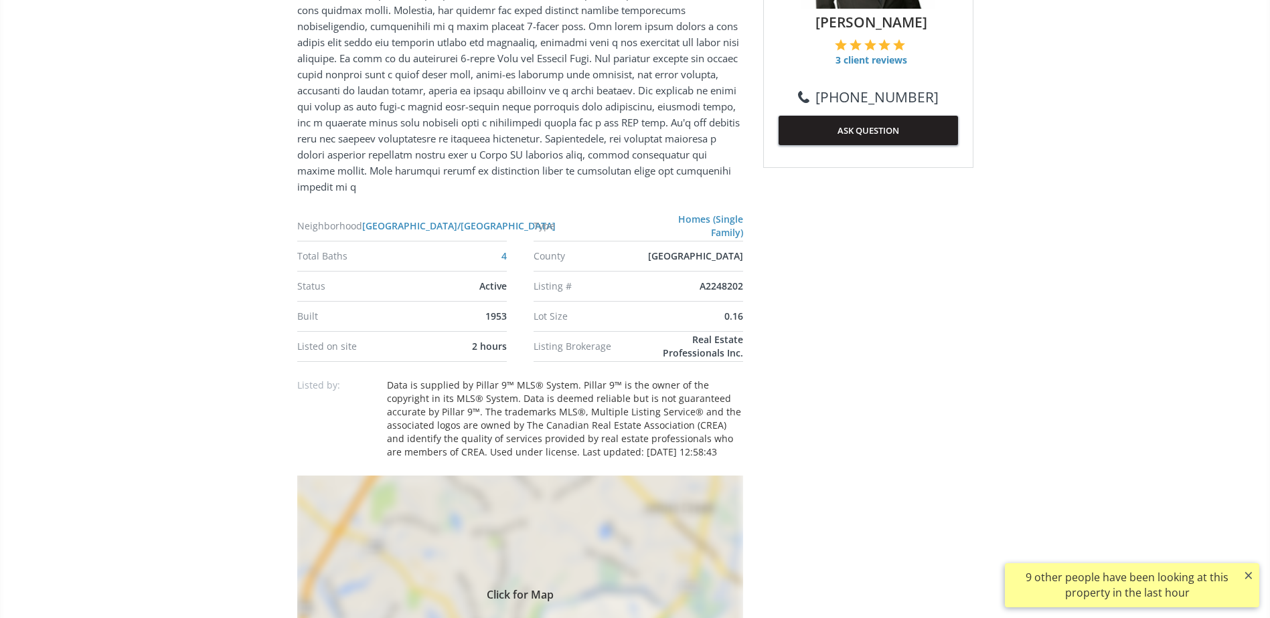
scroll to position [937, 0]
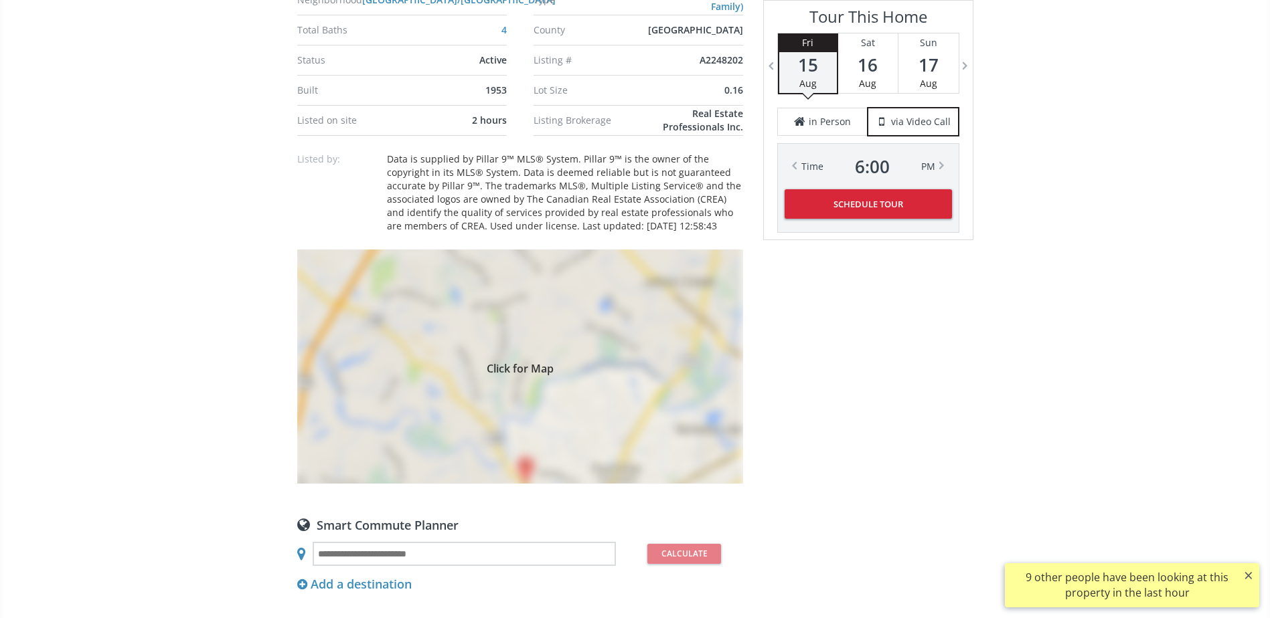
click at [585, 381] on div "Click for Map" at bounding box center [520, 367] width 446 height 234
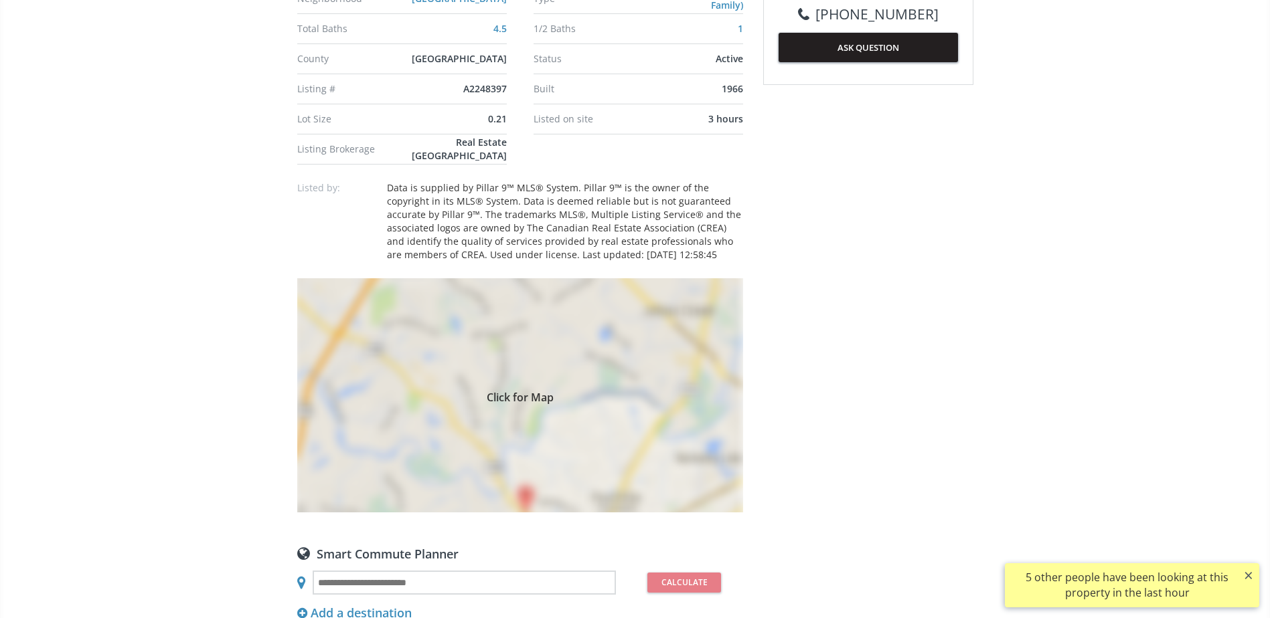
scroll to position [937, 0]
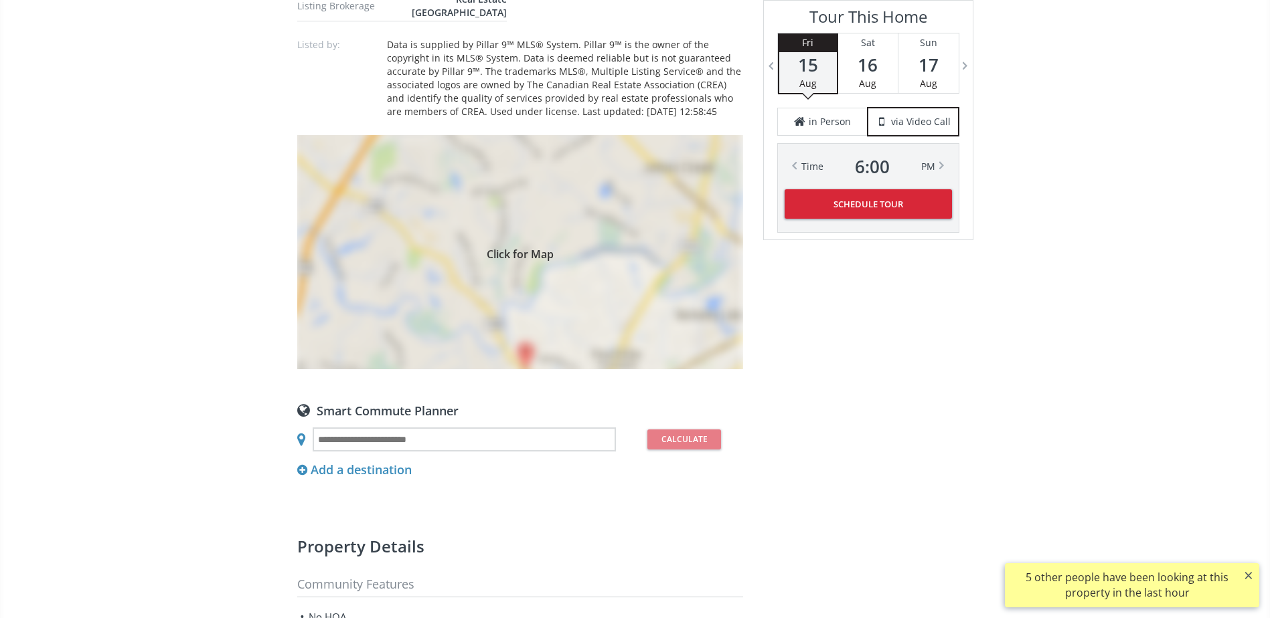
click at [516, 224] on div "Click for Map" at bounding box center [520, 252] width 446 height 234
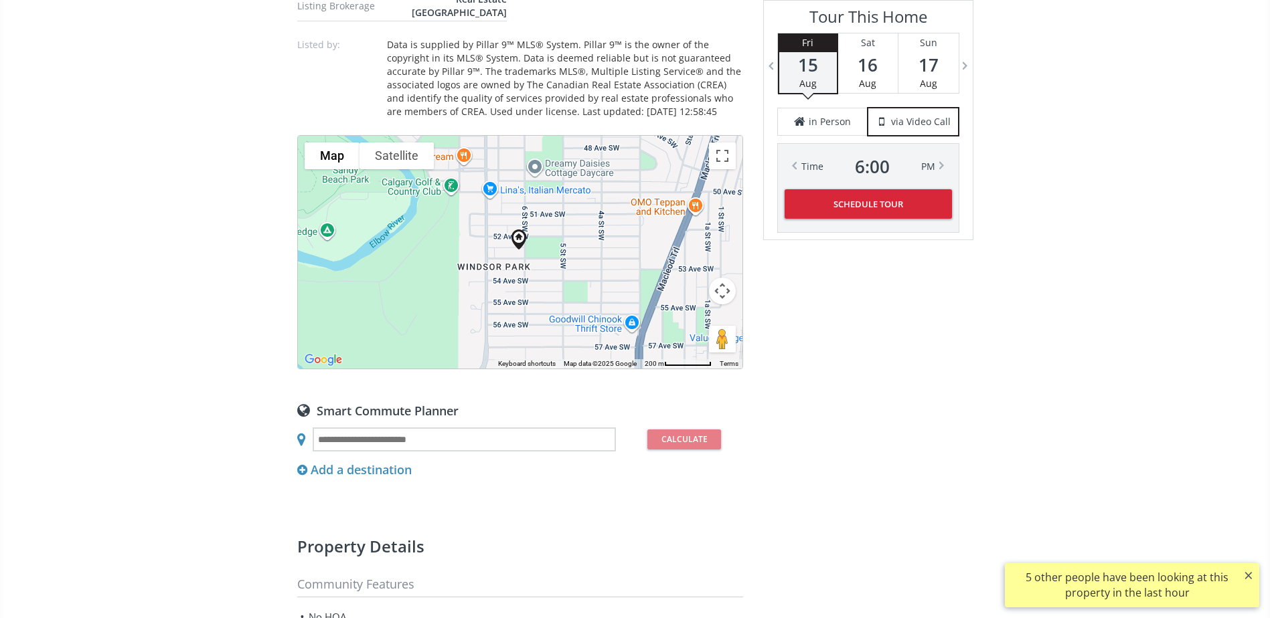
click at [727, 295] on button "Map camera controls" at bounding box center [722, 291] width 27 height 27
click at [694, 321] on button "Zoom out" at bounding box center [688, 324] width 27 height 27
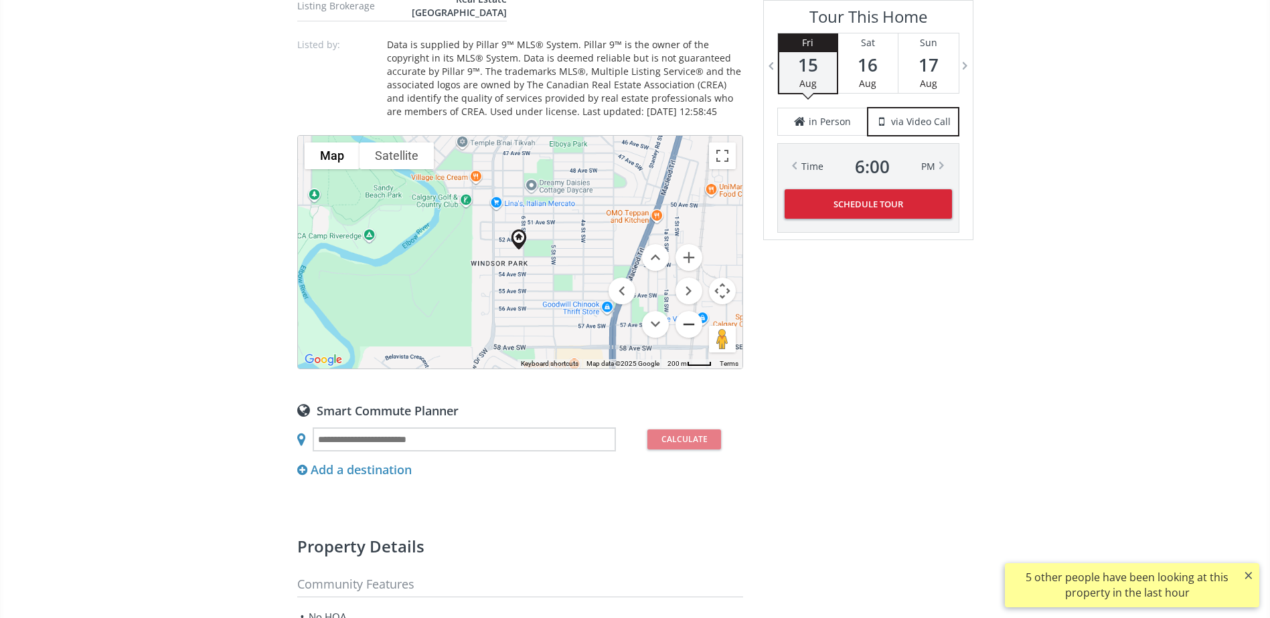
click at [694, 321] on button "Zoom out" at bounding box center [688, 324] width 27 height 27
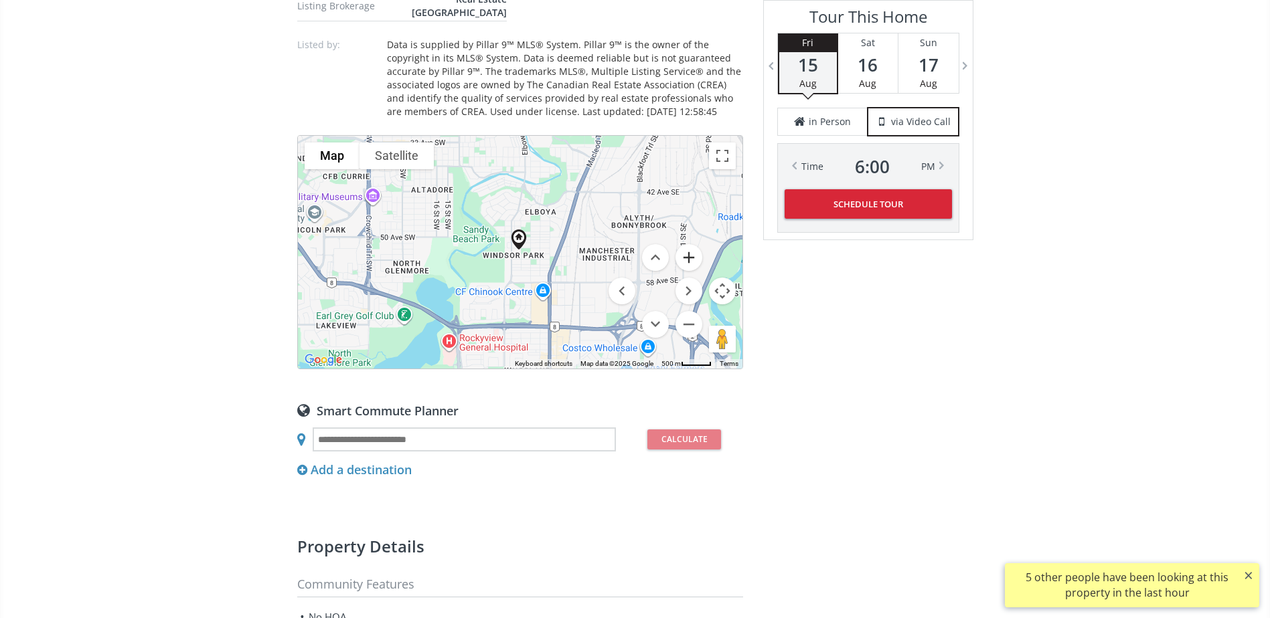
click at [685, 260] on button "Zoom in" at bounding box center [688, 257] width 27 height 27
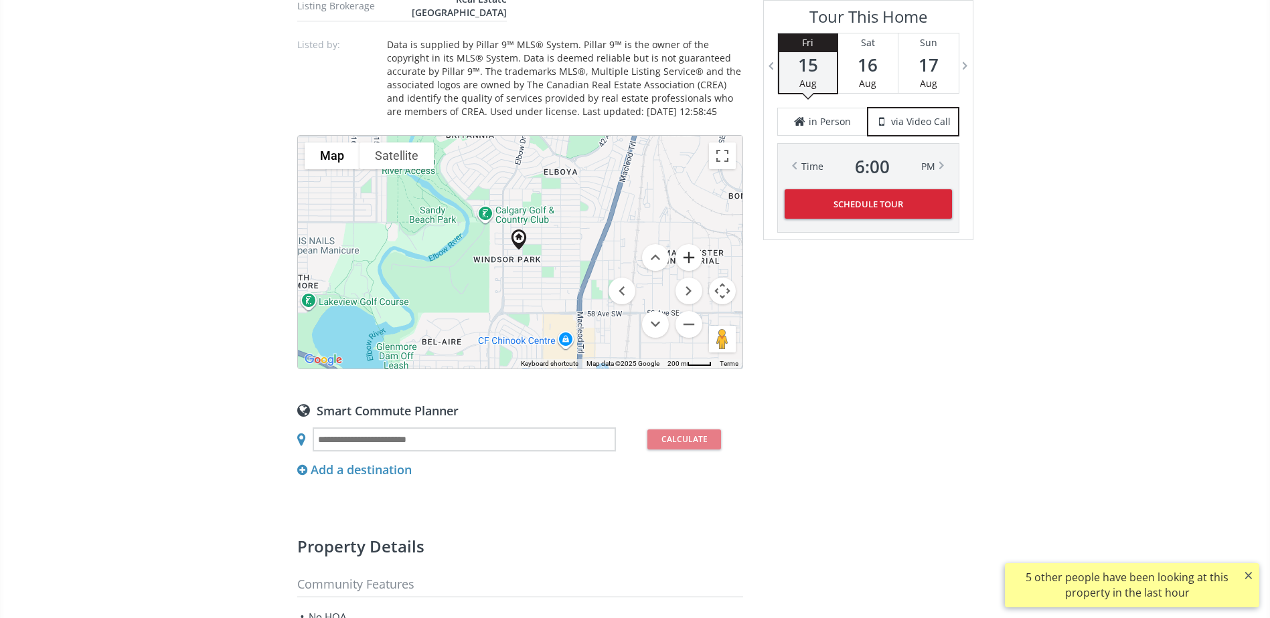
click at [685, 260] on button "Zoom in" at bounding box center [688, 257] width 27 height 27
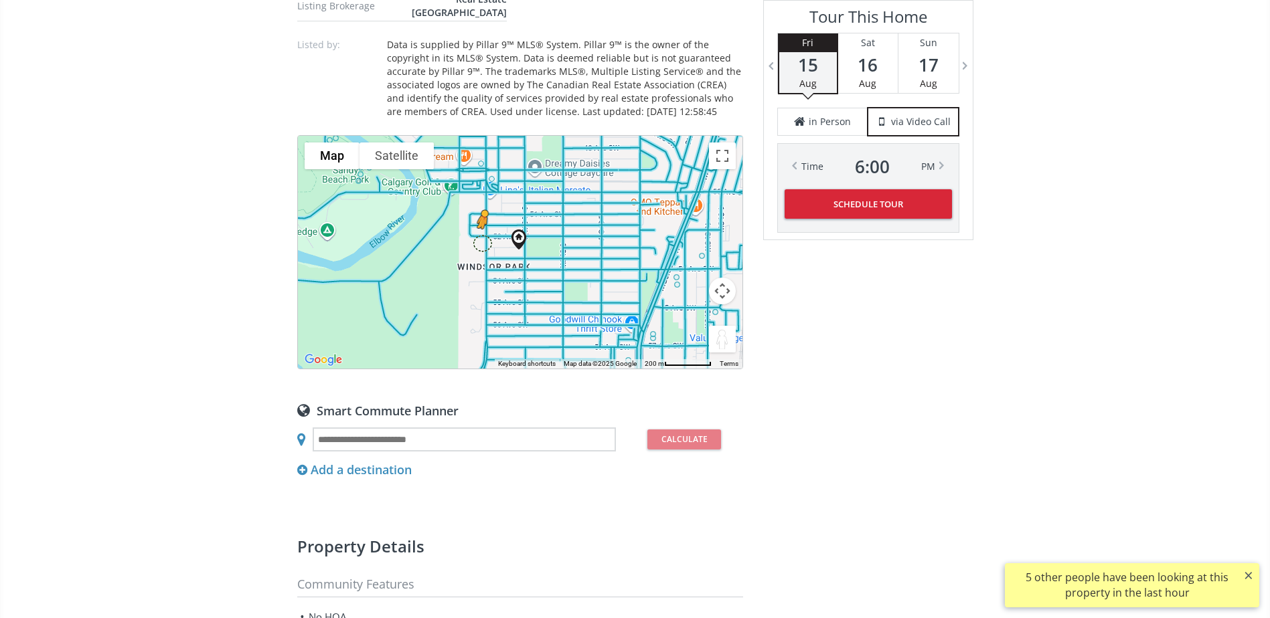
drag, startPoint x: 724, startPoint y: 341, endPoint x: 479, endPoint y: 242, distance: 264.6
click at [479, 242] on div "To navigate, press the arrow keys. To activate drag with keyboard, press Alt + …" at bounding box center [520, 252] width 444 height 233
